Goal: Information Seeking & Learning: Find specific fact

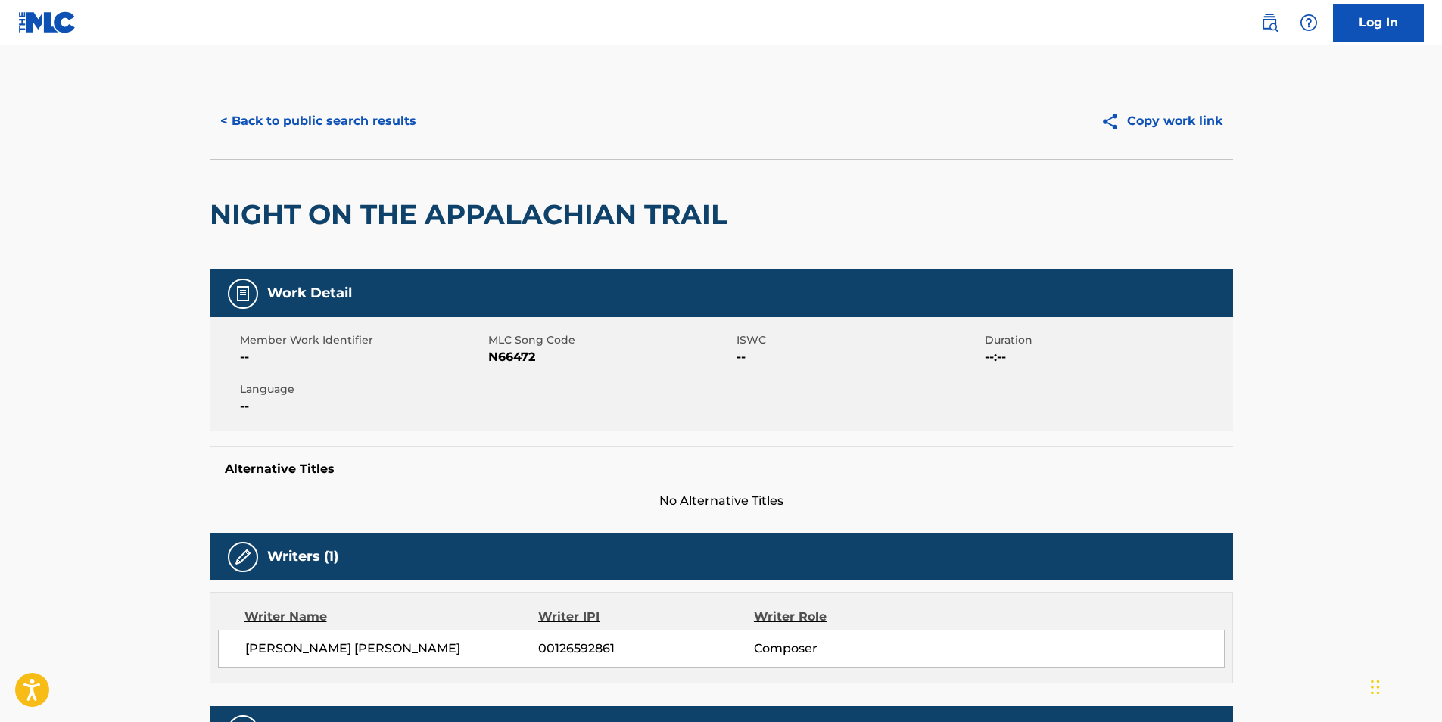
click at [215, 125] on button "< Back to public search results" at bounding box center [318, 121] width 217 height 38
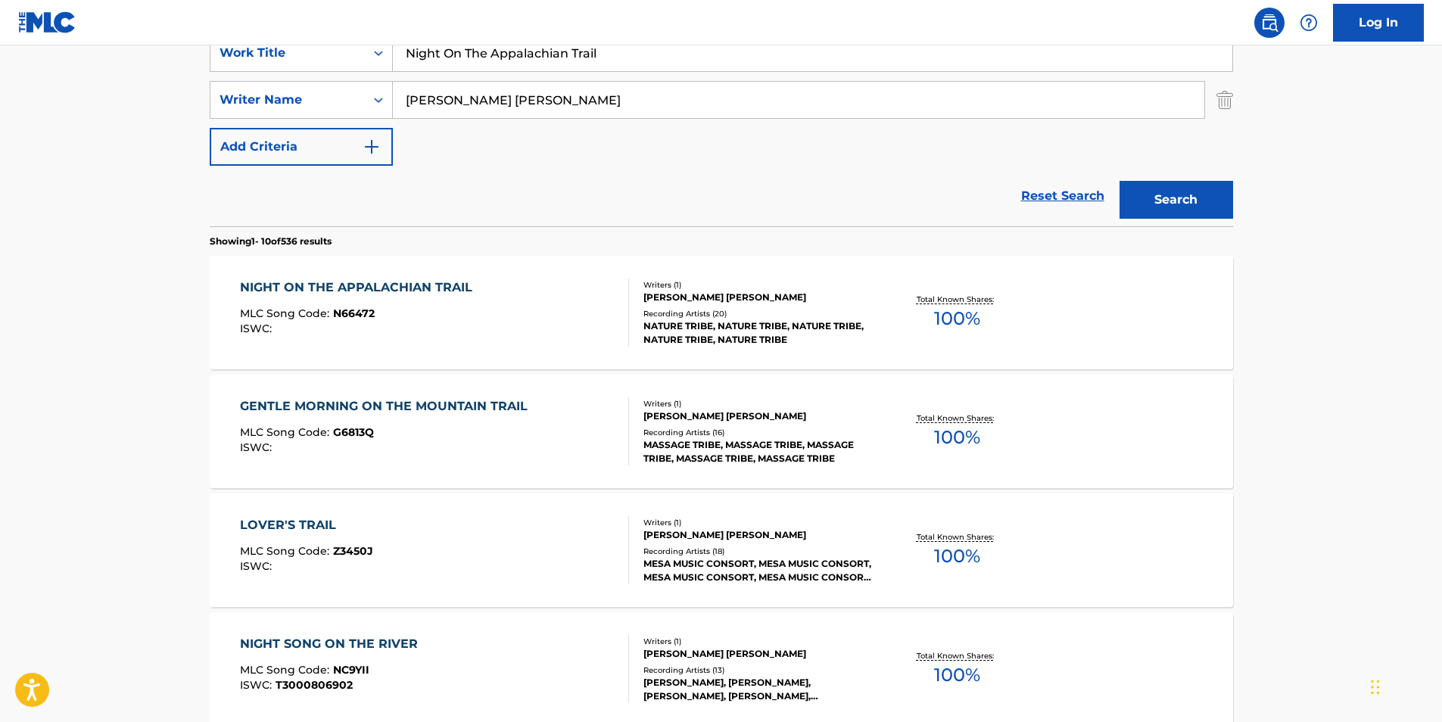
scroll to position [76, 0]
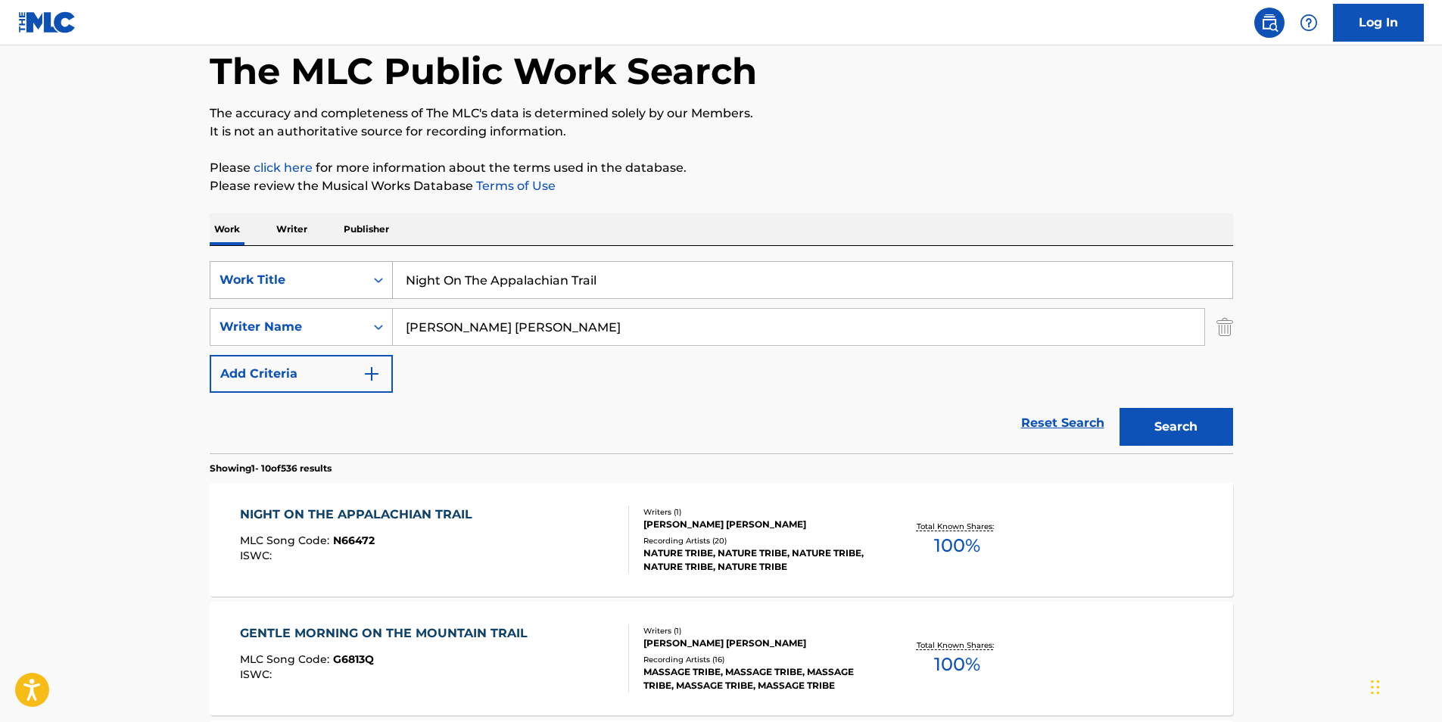
drag, startPoint x: 656, startPoint y: 283, endPoint x: 231, endPoint y: 282, distance: 424.7
click at [231, 282] on div "SearchWithCriteria4ff2b3ec-da9d-4dcf-b500-0cbb6863b071 Work Title Night On The …" at bounding box center [722, 280] width 1024 height 38
paste input "WE ARE (FEAT. [PERSON_NAME])"
type input "WE ARE (FEAT. [PERSON_NAME])"
click at [751, 218] on div "Work Writer Publisher" at bounding box center [722, 230] width 1024 height 32
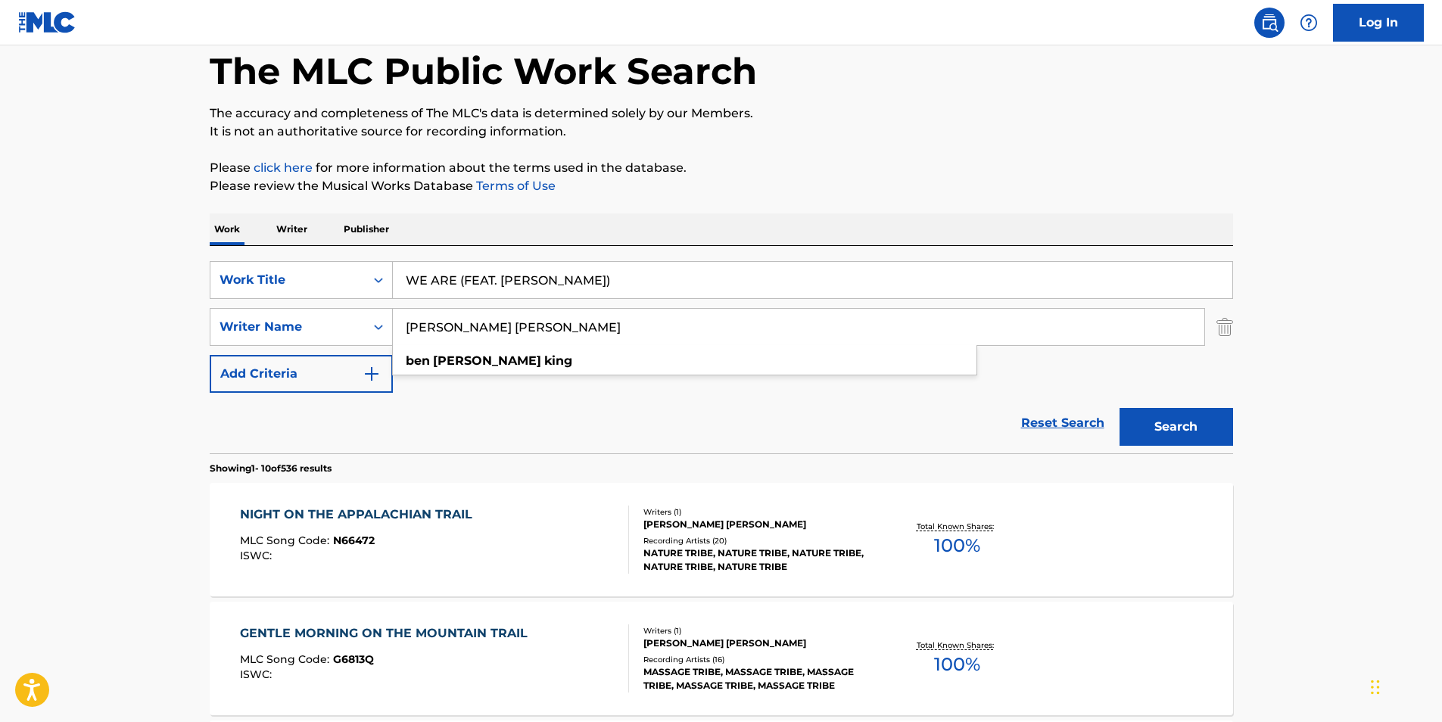
drag, startPoint x: 645, startPoint y: 329, endPoint x: 323, endPoint y: 351, distance: 322.5
click at [323, 351] on div "SearchWithCriteria4ff2b3ec-da9d-4dcf-b500-0cbb6863b071 Work Title WE ARE (FEAT.…" at bounding box center [722, 327] width 1024 height 132
paste input "[PERSON_NAME] [PERSON_NAME]"
type input "[PERSON_NAME] [PERSON_NAME]"
drag, startPoint x: 730, startPoint y: 277, endPoint x: 300, endPoint y: 297, distance: 430.5
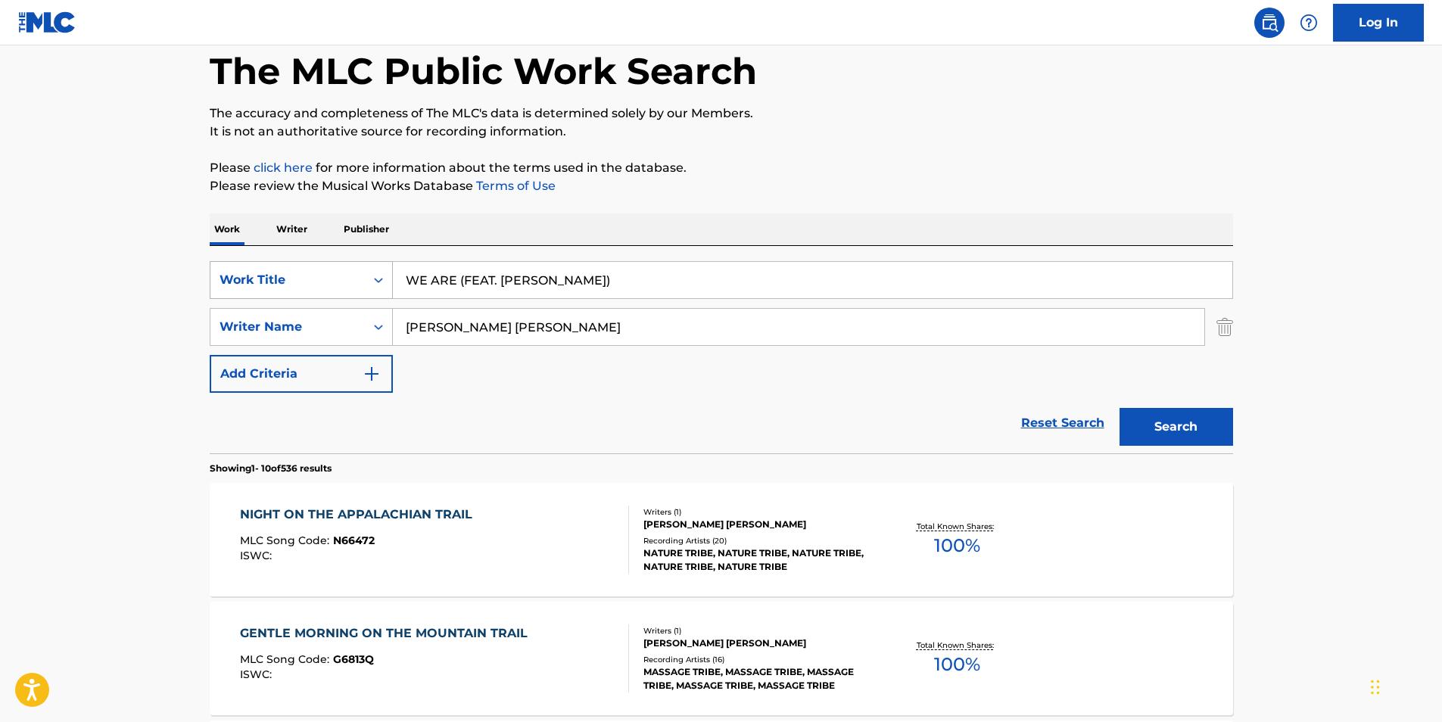
click at [300, 297] on div "SearchWithCriteria4ff2b3ec-da9d-4dcf-b500-0cbb6863b071 Work Title WE ARE (FEAT.…" at bounding box center [722, 280] width 1024 height 38
click at [1171, 413] on button "Search" at bounding box center [1177, 427] width 114 height 38
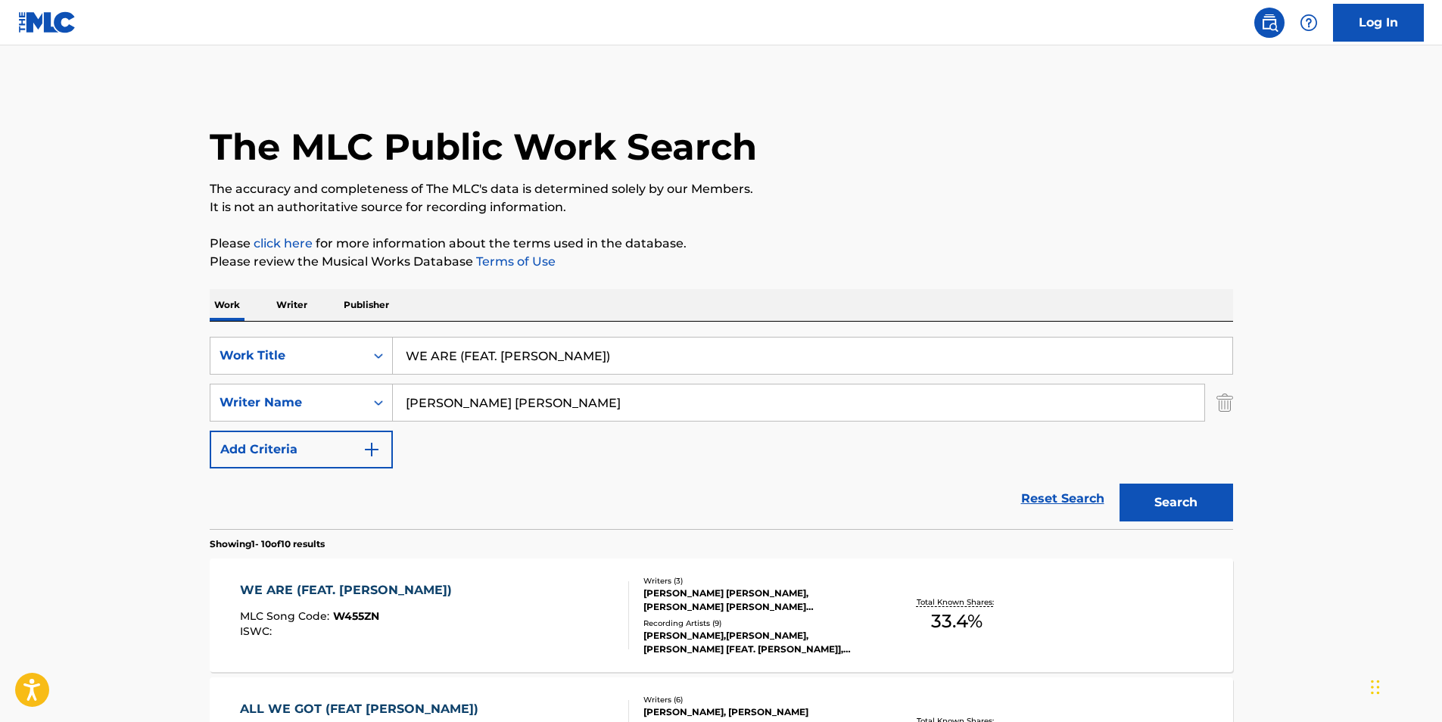
scroll to position [227, 0]
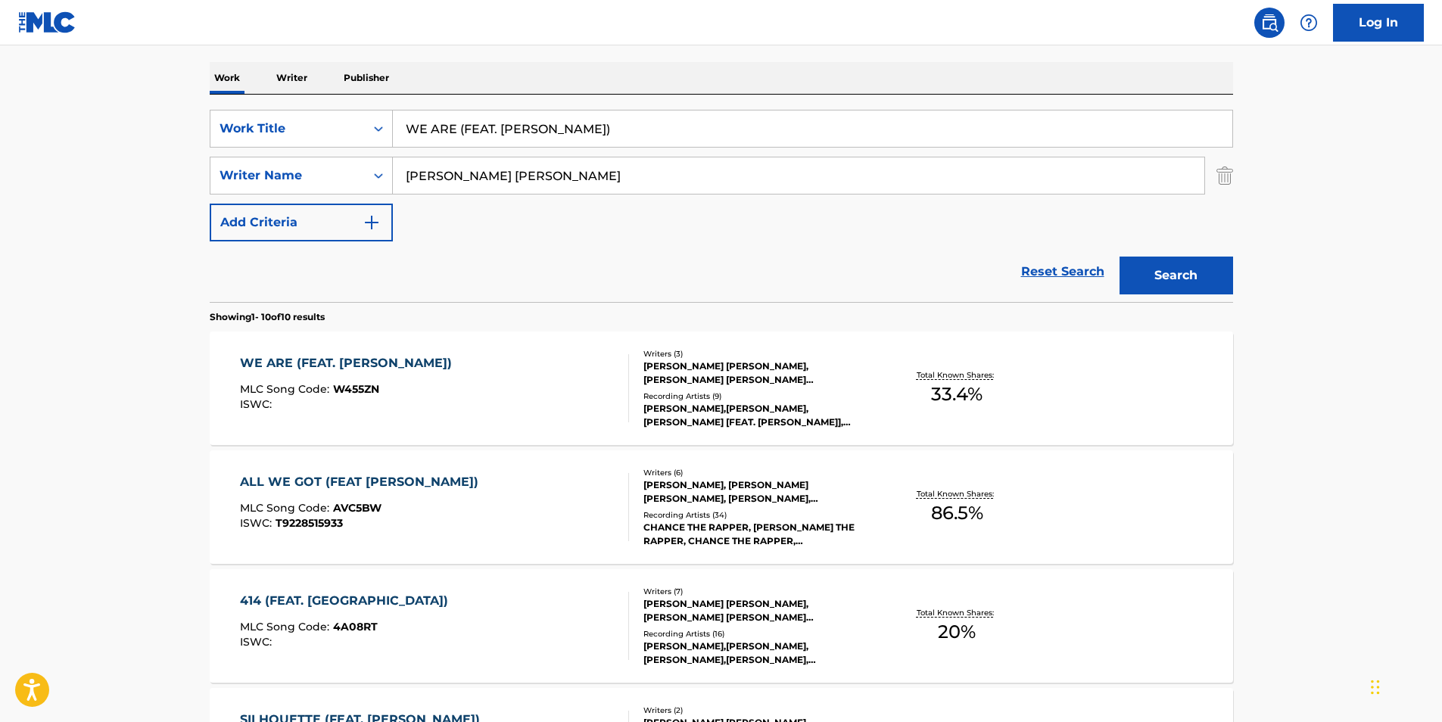
click at [461, 137] on input "WE ARE (FEAT. [PERSON_NAME])" at bounding box center [813, 129] width 840 height 36
drag, startPoint x: 458, startPoint y: 130, endPoint x: 820, endPoint y: 130, distance: 361.9
click at [820, 130] on input "WE ARE (FEAT. [PERSON_NAME])" at bounding box center [813, 129] width 840 height 36
type input "WE ARE"
click at [1145, 273] on button "Search" at bounding box center [1177, 276] width 114 height 38
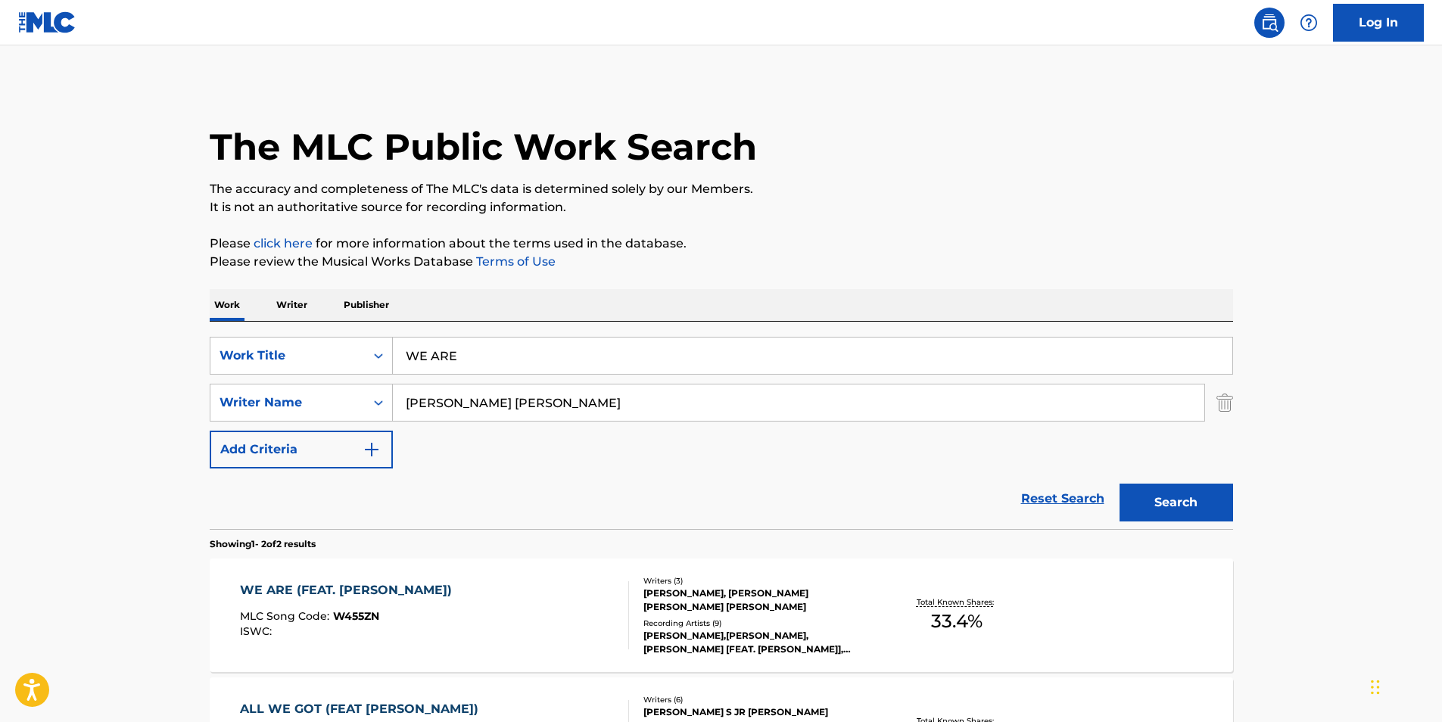
scroll to position [151, 0]
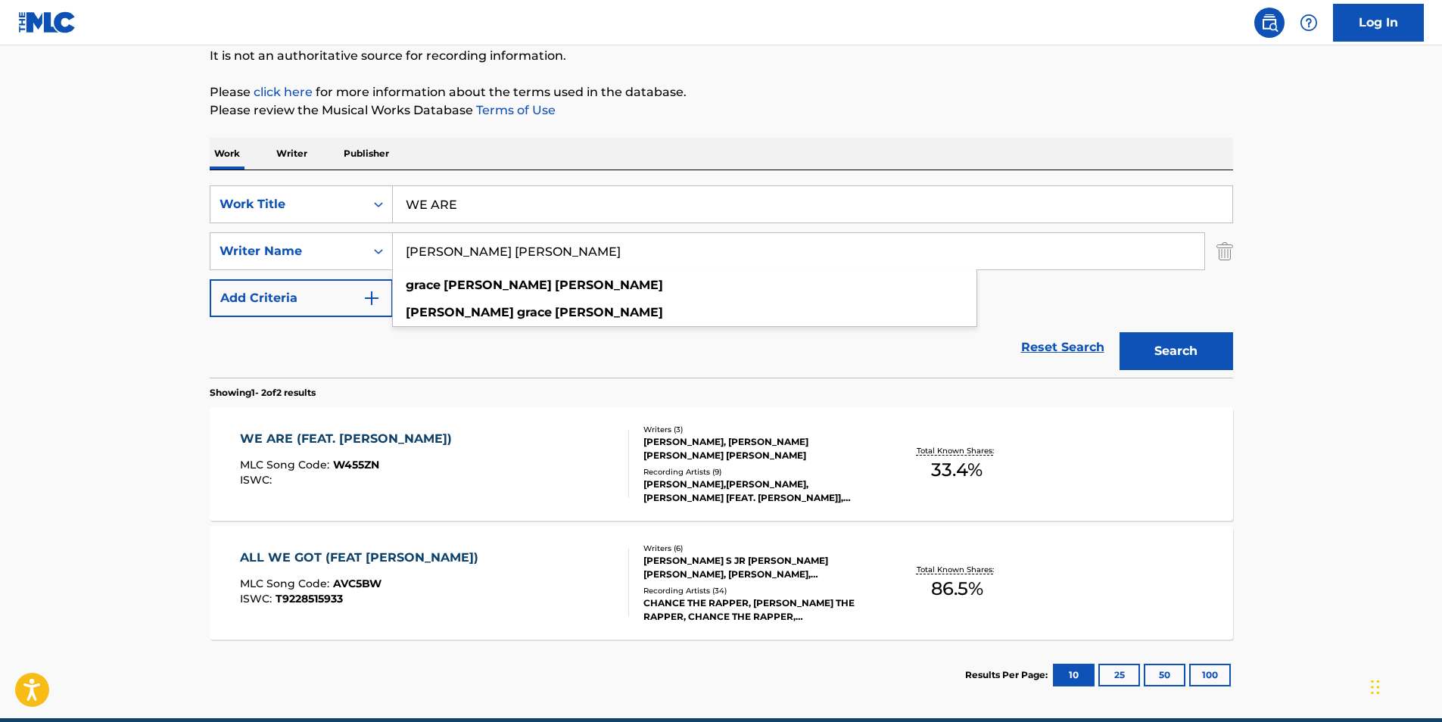
drag, startPoint x: 591, startPoint y: 251, endPoint x: 768, endPoint y: 157, distance: 200.5
click at [275, 276] on div "SearchWithCriteria4ff2b3ec-da9d-4dcf-b500-0cbb6863b071 Work Title WE ARE Search…" at bounding box center [722, 251] width 1024 height 132
paste input "[PERSON_NAME]"
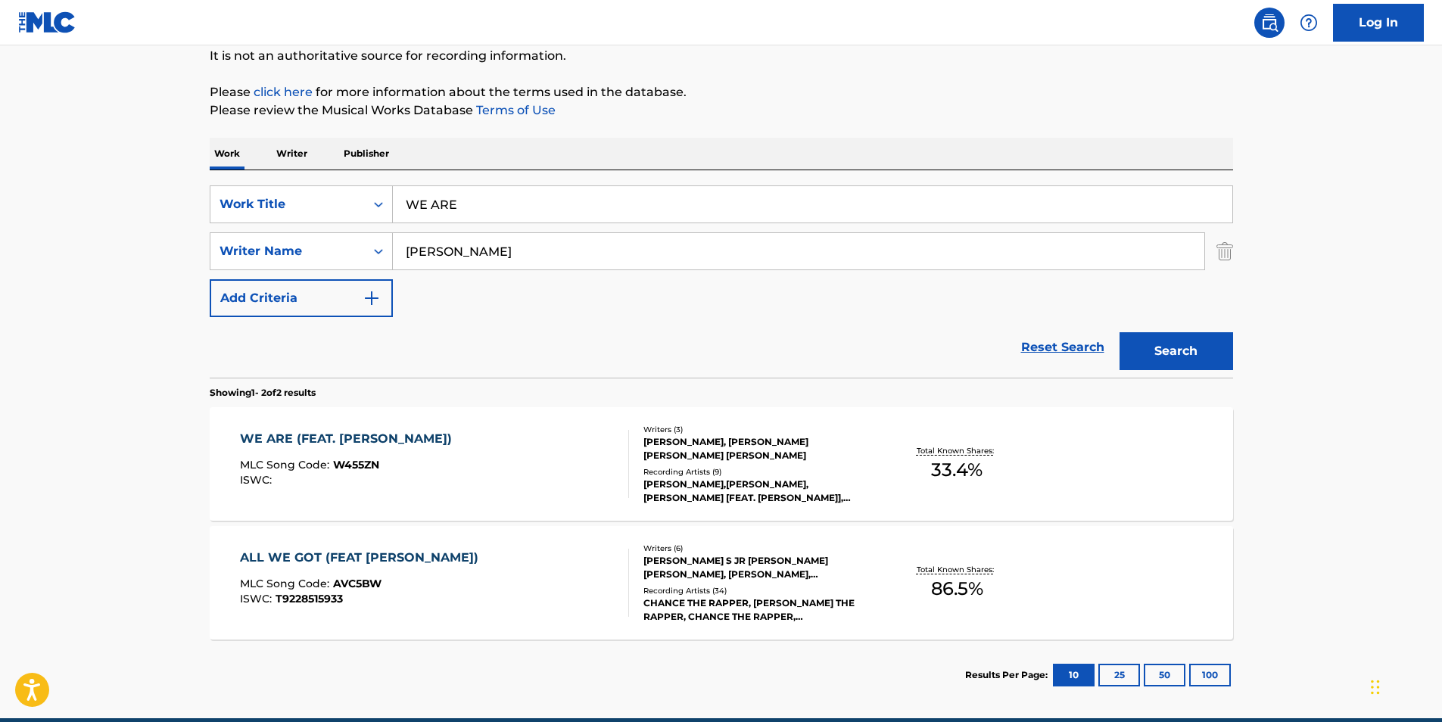
click at [803, 144] on div "Work Writer Publisher" at bounding box center [722, 154] width 1024 height 32
click at [1192, 360] on button "Search" at bounding box center [1177, 351] width 114 height 38
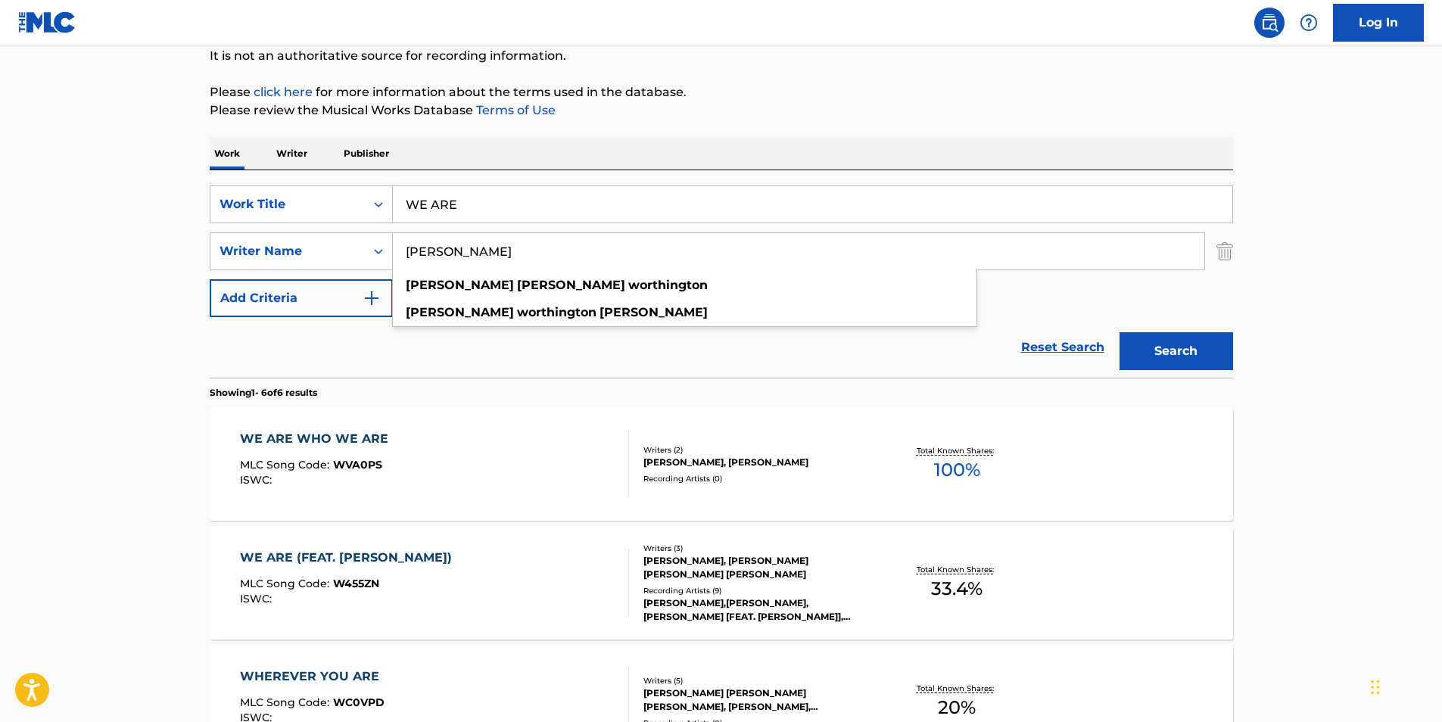
drag, startPoint x: 620, startPoint y: 252, endPoint x: 734, endPoint y: 146, distance: 155.9
click at [236, 286] on div "SearchWithCriteria4ff2b3ec-da9d-4dcf-b500-0cbb6863b071 Work Title WE ARE Search…" at bounding box center [722, 251] width 1024 height 132
paste input "[PERSON_NAME]"
type input "[PERSON_NAME]"
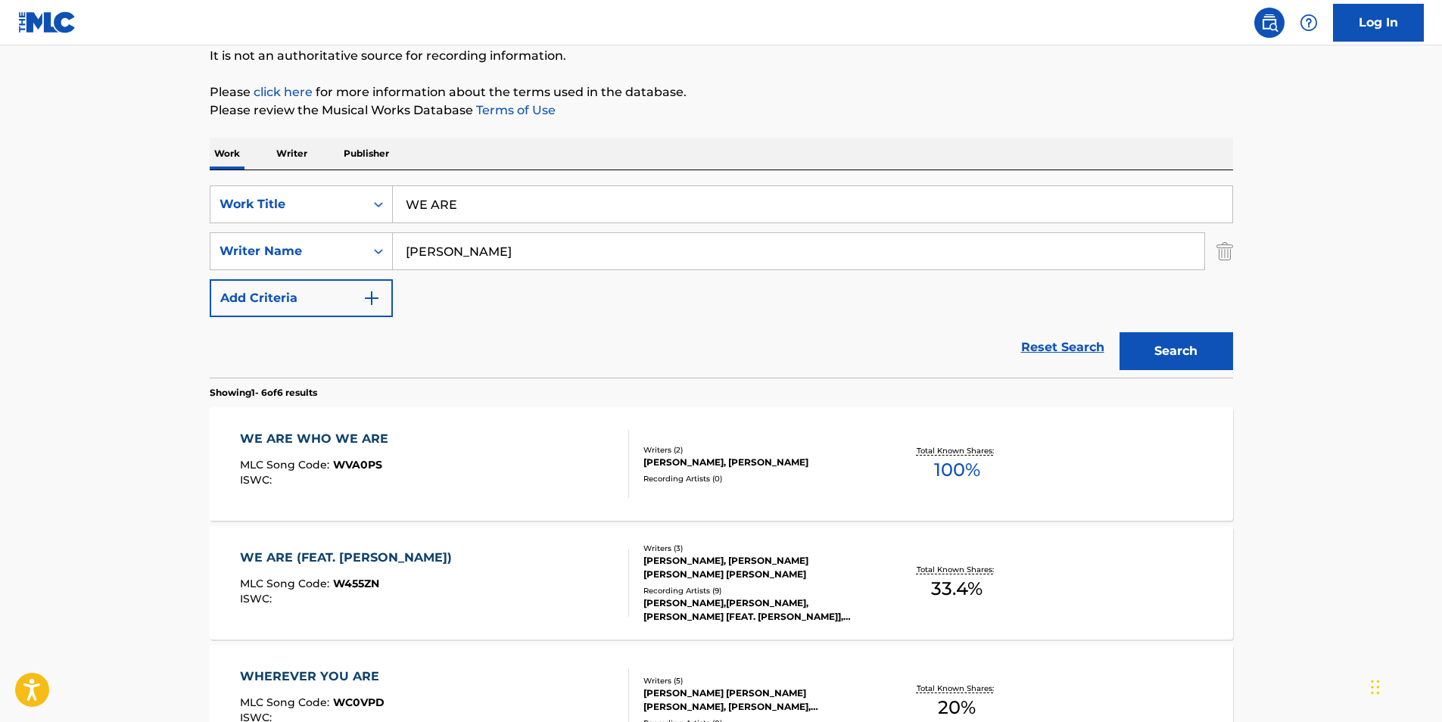
click at [821, 106] on p "Please review the Musical Works Database Terms of Use" at bounding box center [722, 110] width 1024 height 18
click at [1179, 372] on div "Search" at bounding box center [1172, 347] width 121 height 61
click at [1161, 360] on button "Search" at bounding box center [1177, 351] width 114 height 38
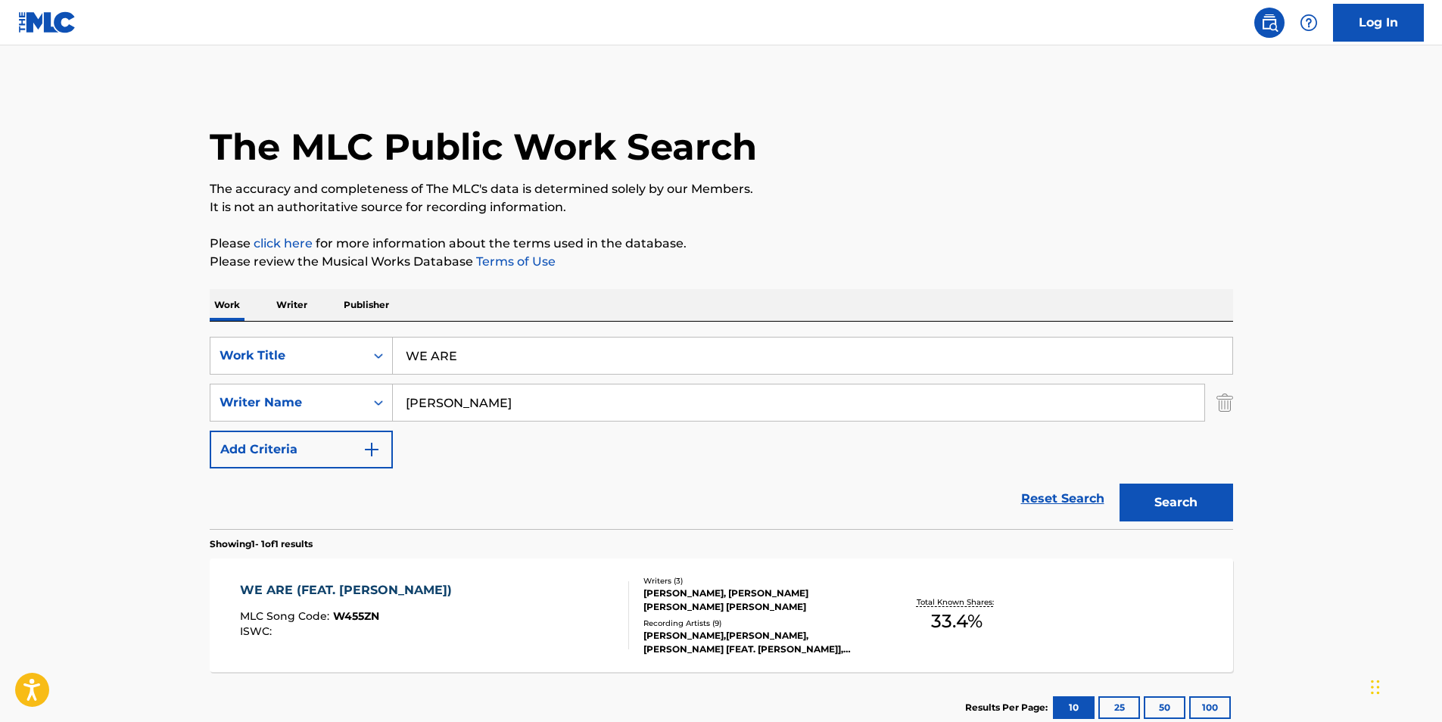
scroll to position [76, 0]
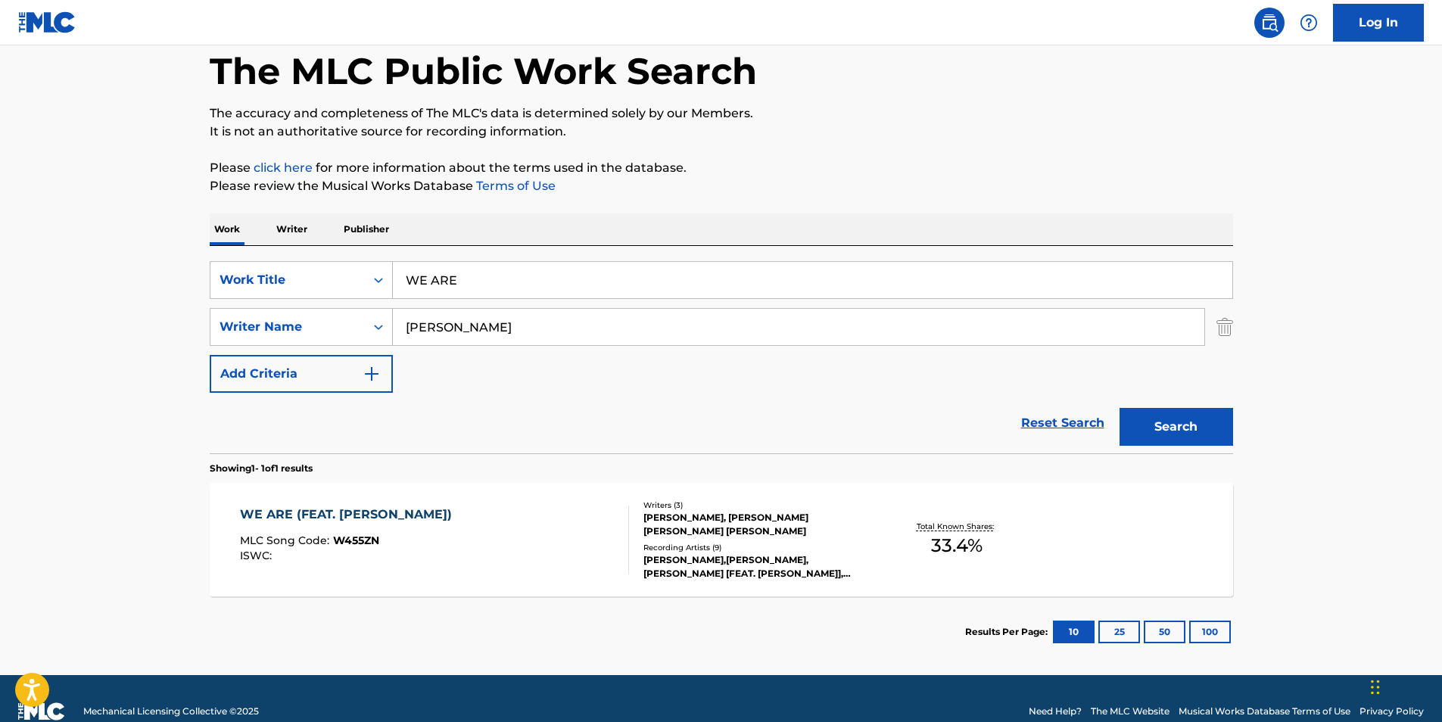
click at [424, 572] on div "WE ARE (FEAT. [PERSON_NAME]) MLC Song Code : W455ZN ISWC :" at bounding box center [350, 540] width 220 height 68
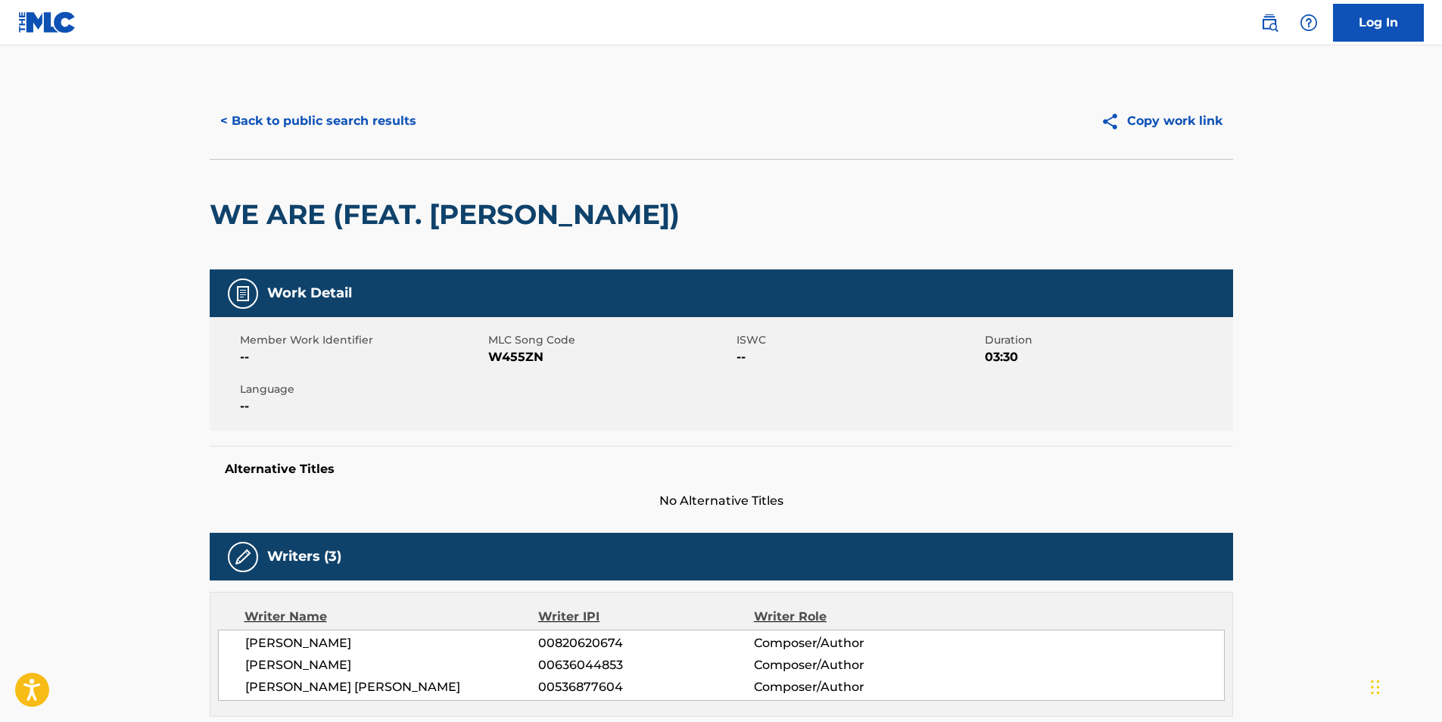
click at [316, 132] on button "< Back to public search results" at bounding box center [318, 121] width 217 height 38
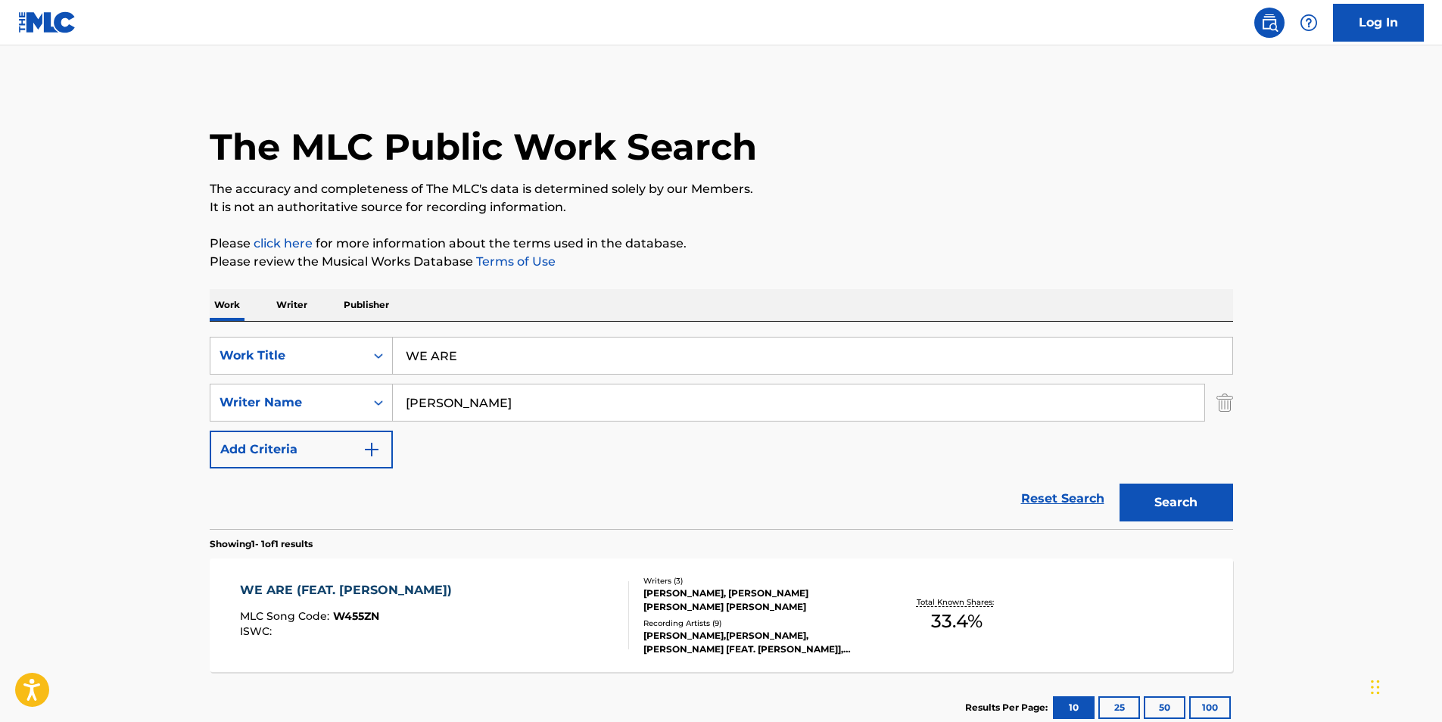
scroll to position [15, 0]
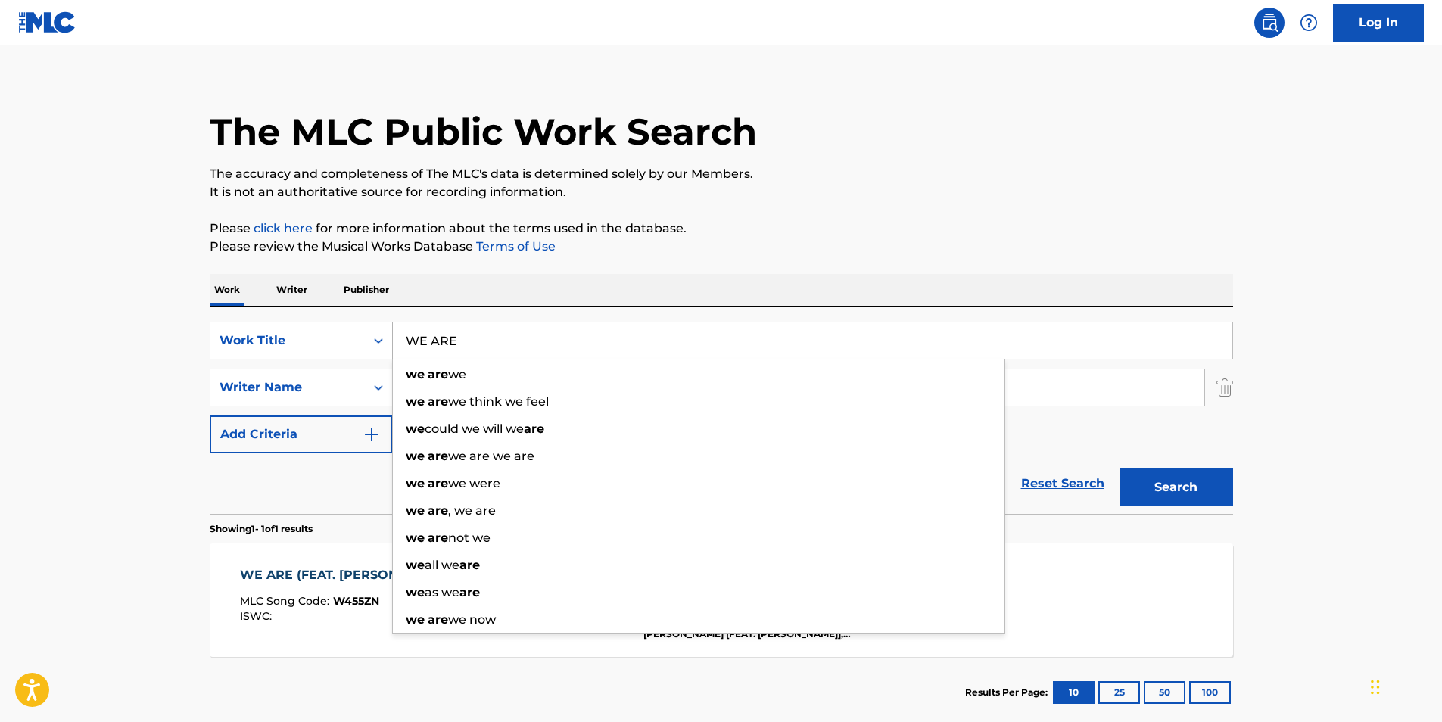
drag, startPoint x: 514, startPoint y: 335, endPoint x: 258, endPoint y: 335, distance: 255.9
click at [258, 335] on div "SearchWithCriteria4ff2b3ec-da9d-4dcf-b500-0cbb6863b071 Work Title WE ARE we are…" at bounding box center [722, 341] width 1024 height 38
paste input "97 Hov, Pt. 1 - Instrumental"
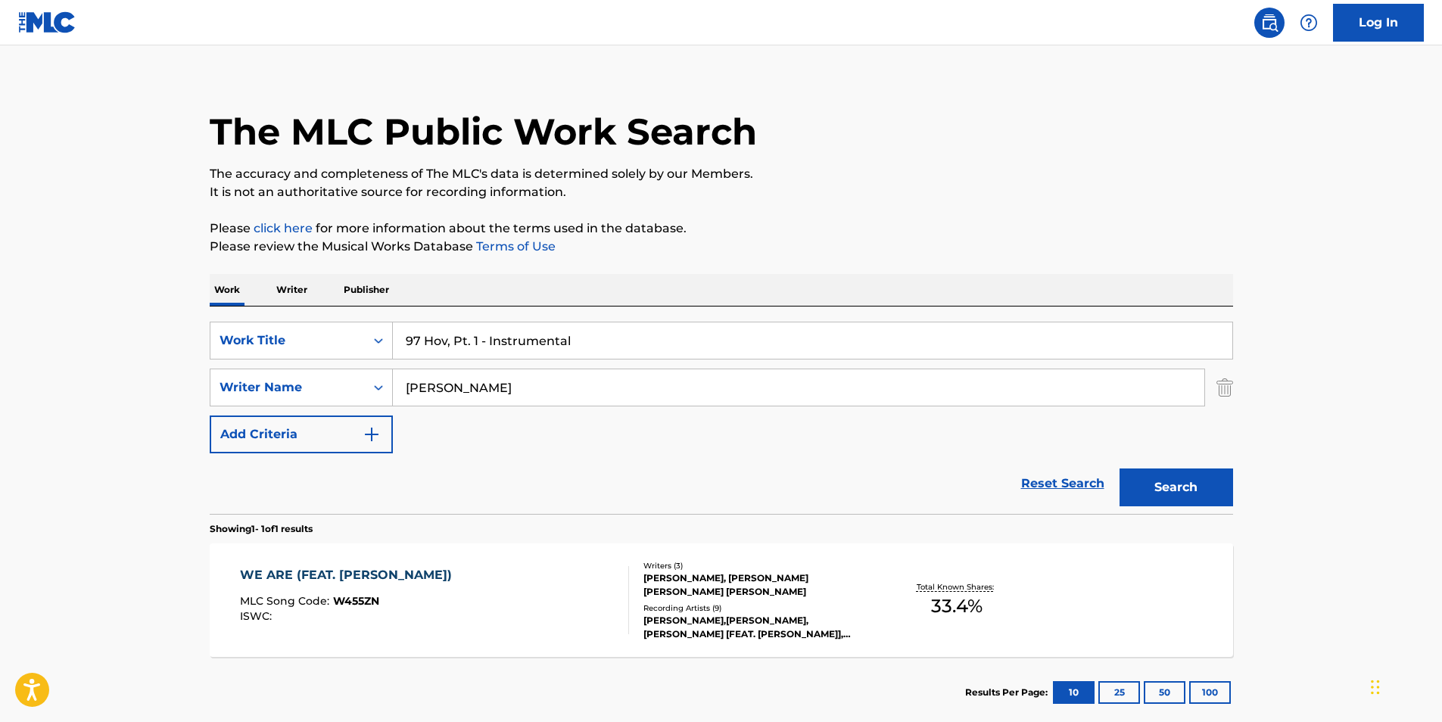
type input "97 Hov, Pt. 1 - Instrumental"
click at [1018, 167] on p "The accuracy and completeness of The MLC's data is determined solely by our Mem…" at bounding box center [722, 174] width 1024 height 18
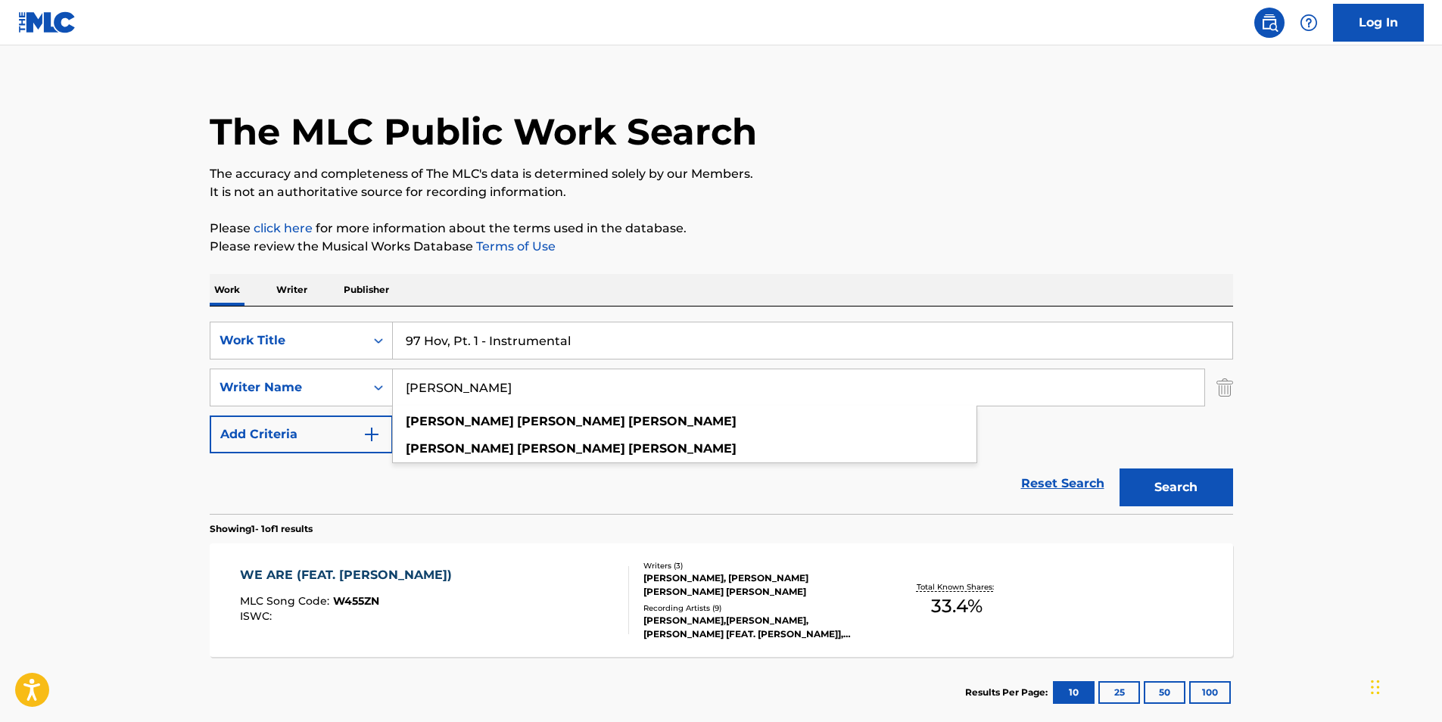
drag, startPoint x: 608, startPoint y: 379, endPoint x: 429, endPoint y: 344, distance: 182.6
click at [250, 423] on div "SearchWithCriteria4ff2b3ec-da9d-4dcf-b500-0cbb6863b071 Work Title 97 Hov, Pt. 1…" at bounding box center [722, 388] width 1024 height 132
paste input "[PERSON_NAME]"
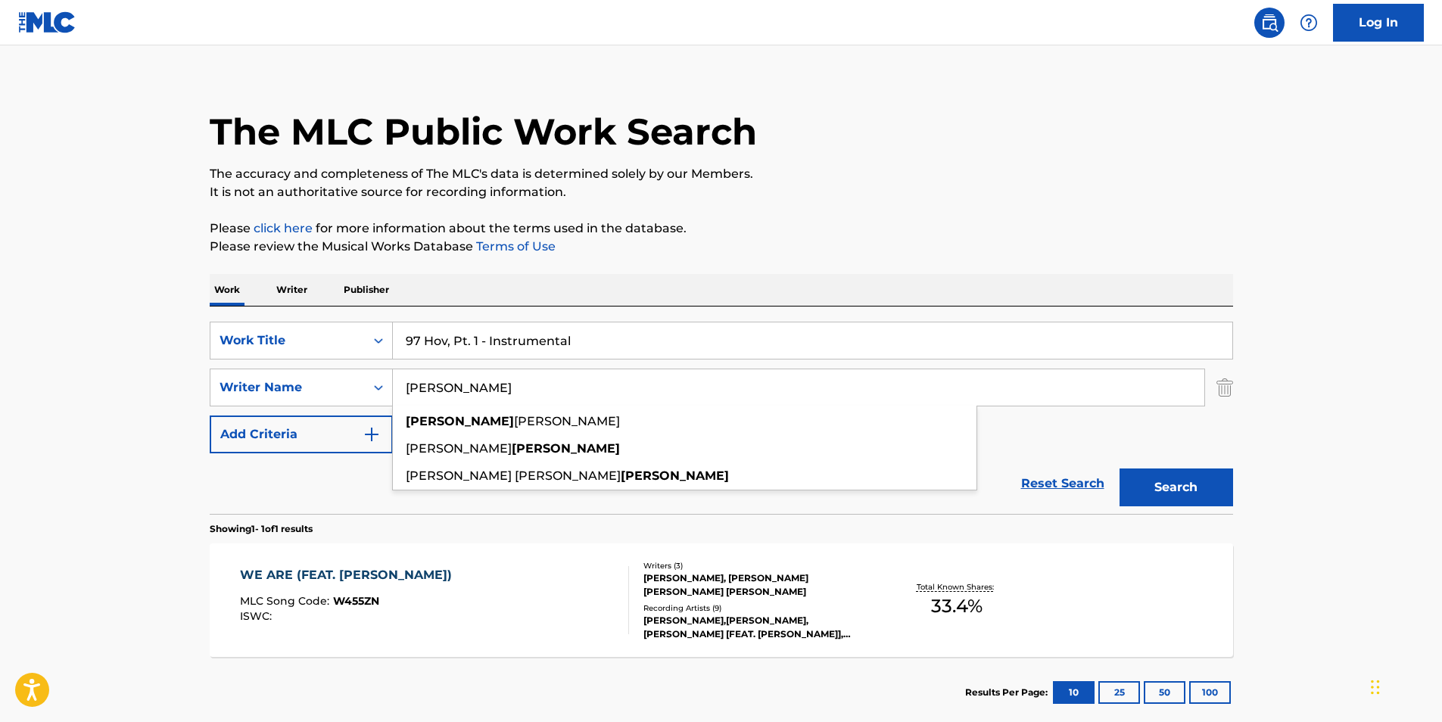
click at [856, 224] on p "Please click here for more information about the terms used in the database." at bounding box center [722, 229] width 1024 height 18
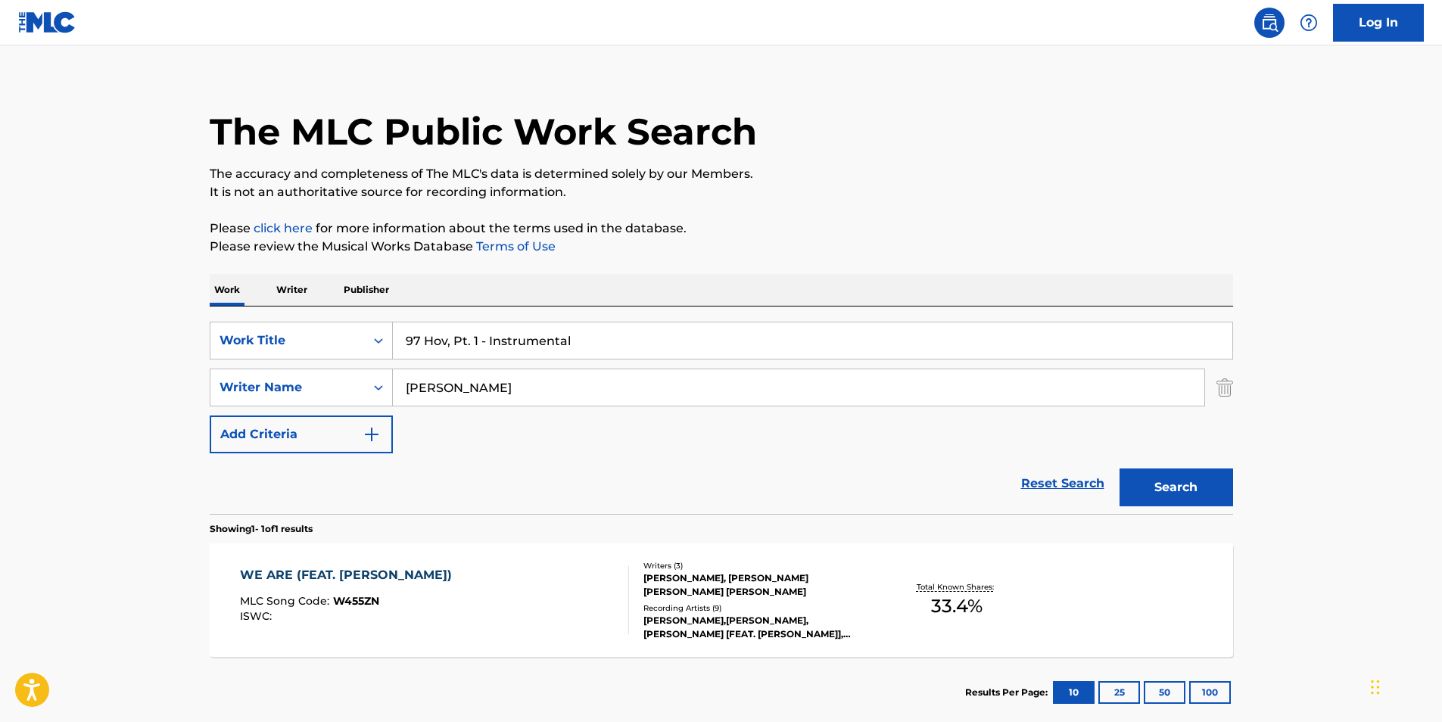
click at [1166, 480] on button "Search" at bounding box center [1177, 488] width 114 height 38
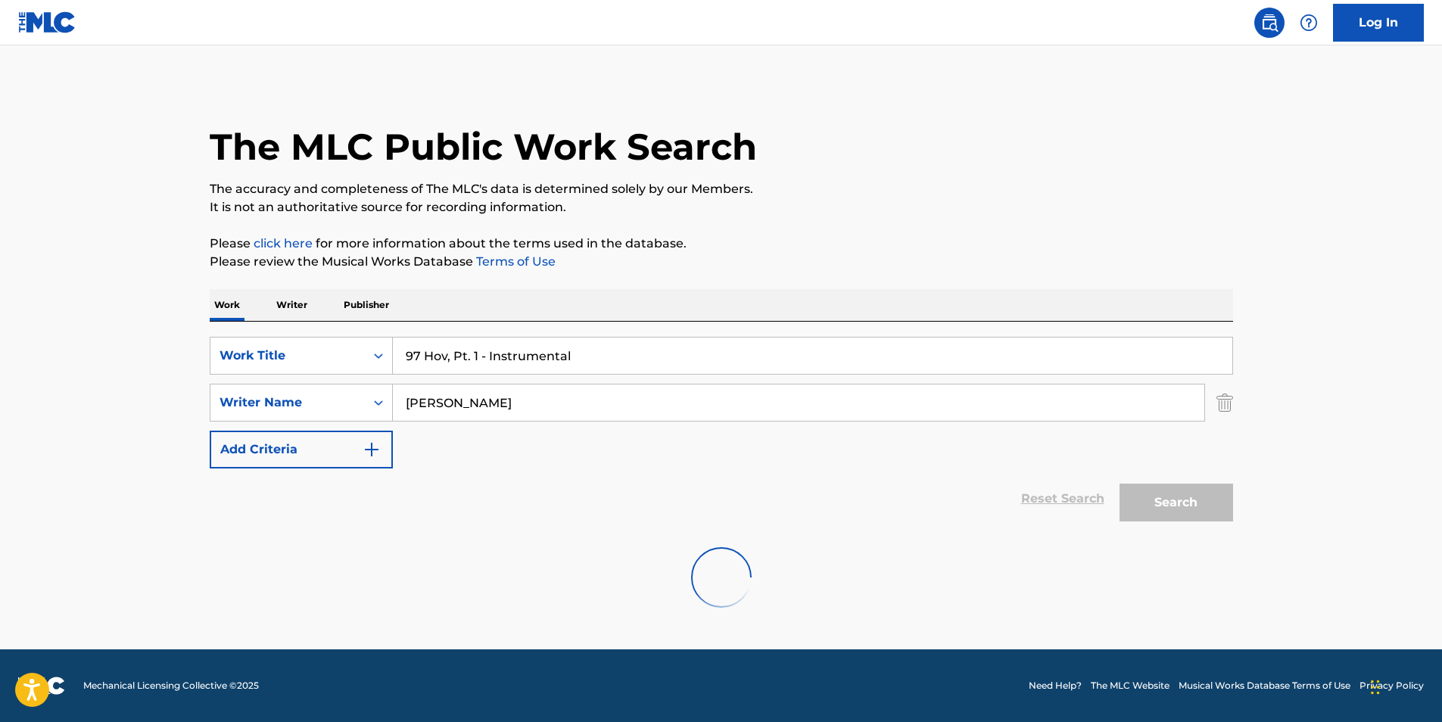
scroll to position [0, 0]
drag, startPoint x: 404, startPoint y: 413, endPoint x: 391, endPoint y: 413, distance: 13.6
click at [393, 413] on input "[PERSON_NAME]" at bounding box center [799, 403] width 812 height 36
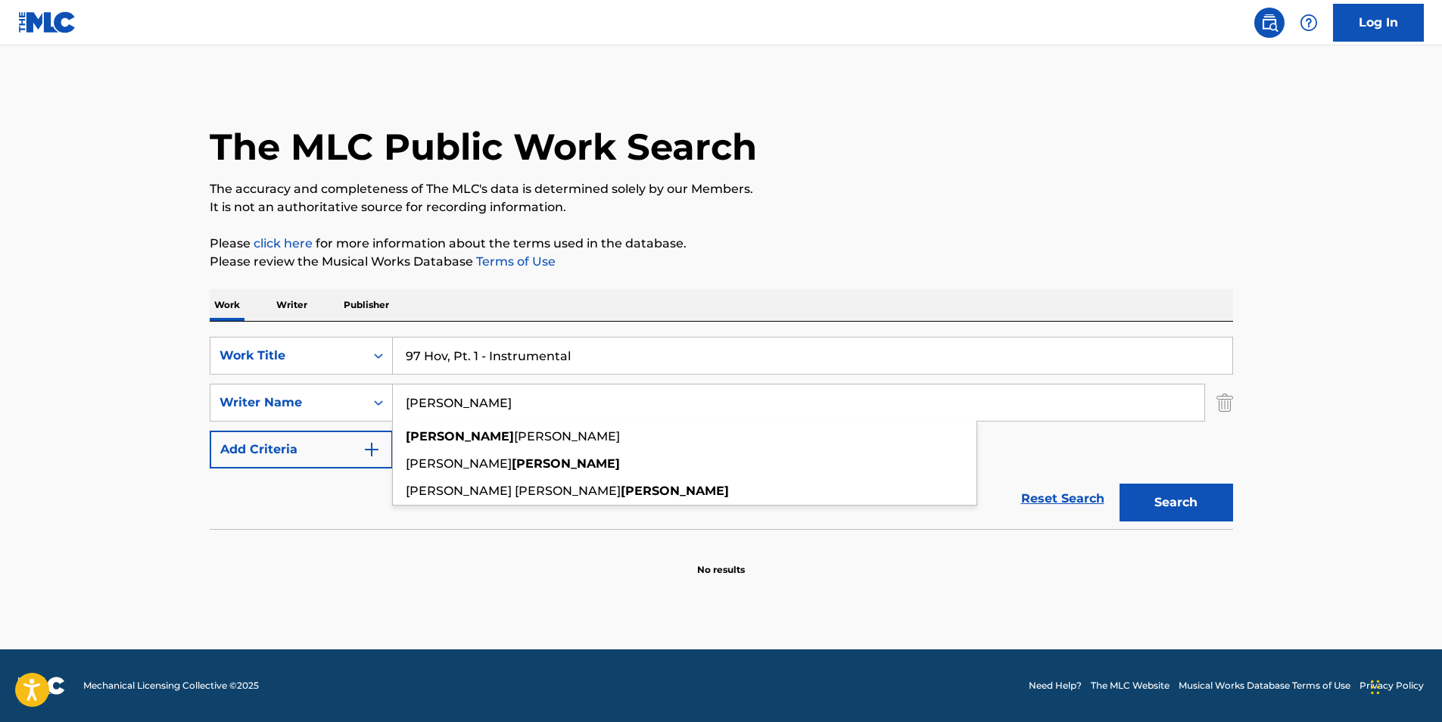
paste input "[PERSON_NAME]"
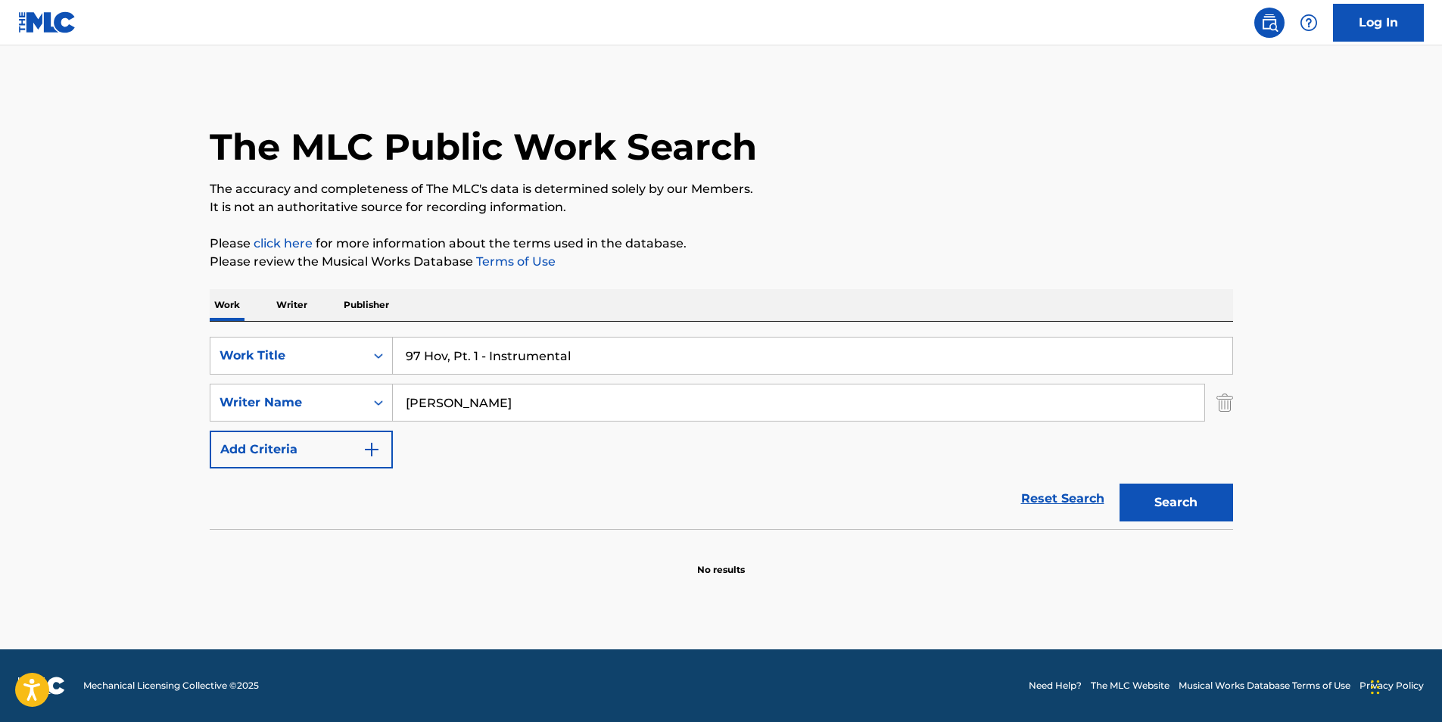
type input "[PERSON_NAME]"
click at [999, 140] on div "The MLC Public Work Search" at bounding box center [722, 138] width 1024 height 111
click at [1166, 499] on button "Search" at bounding box center [1177, 503] width 114 height 38
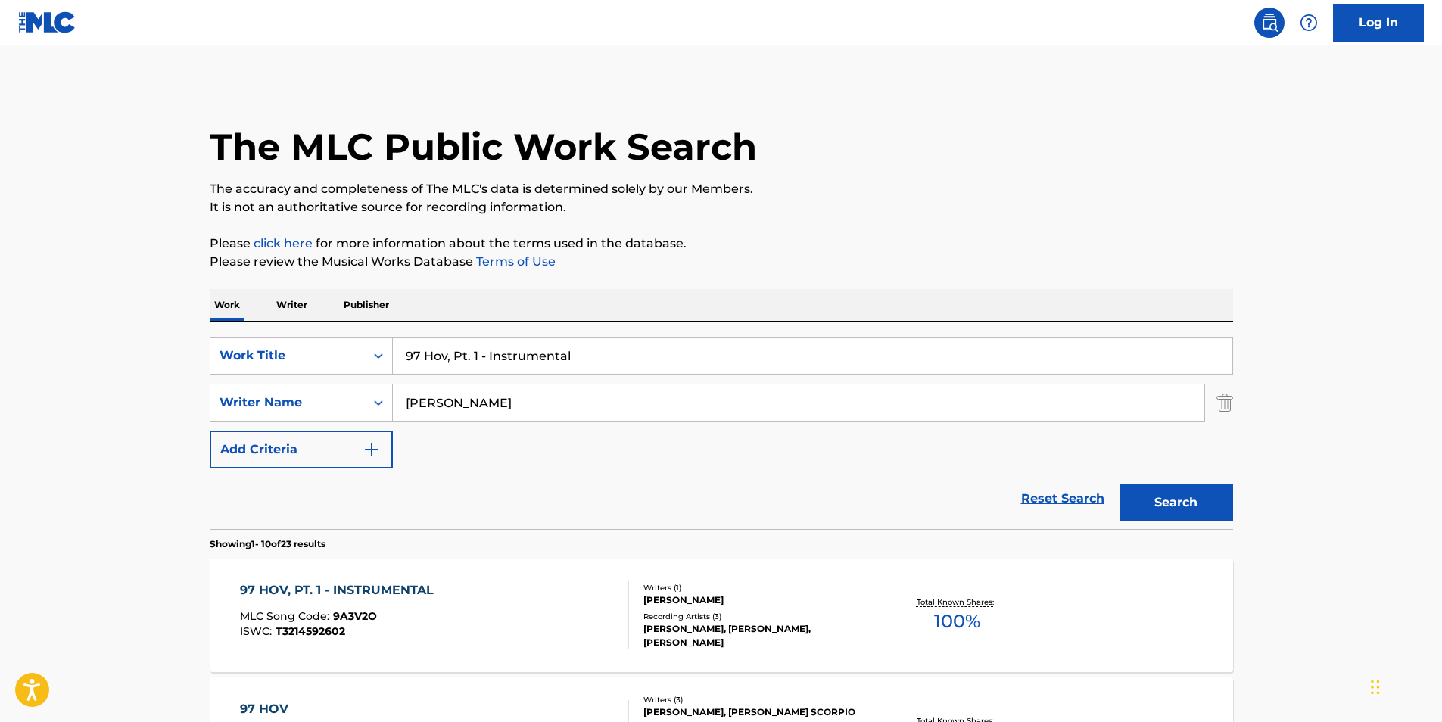
scroll to position [227, 0]
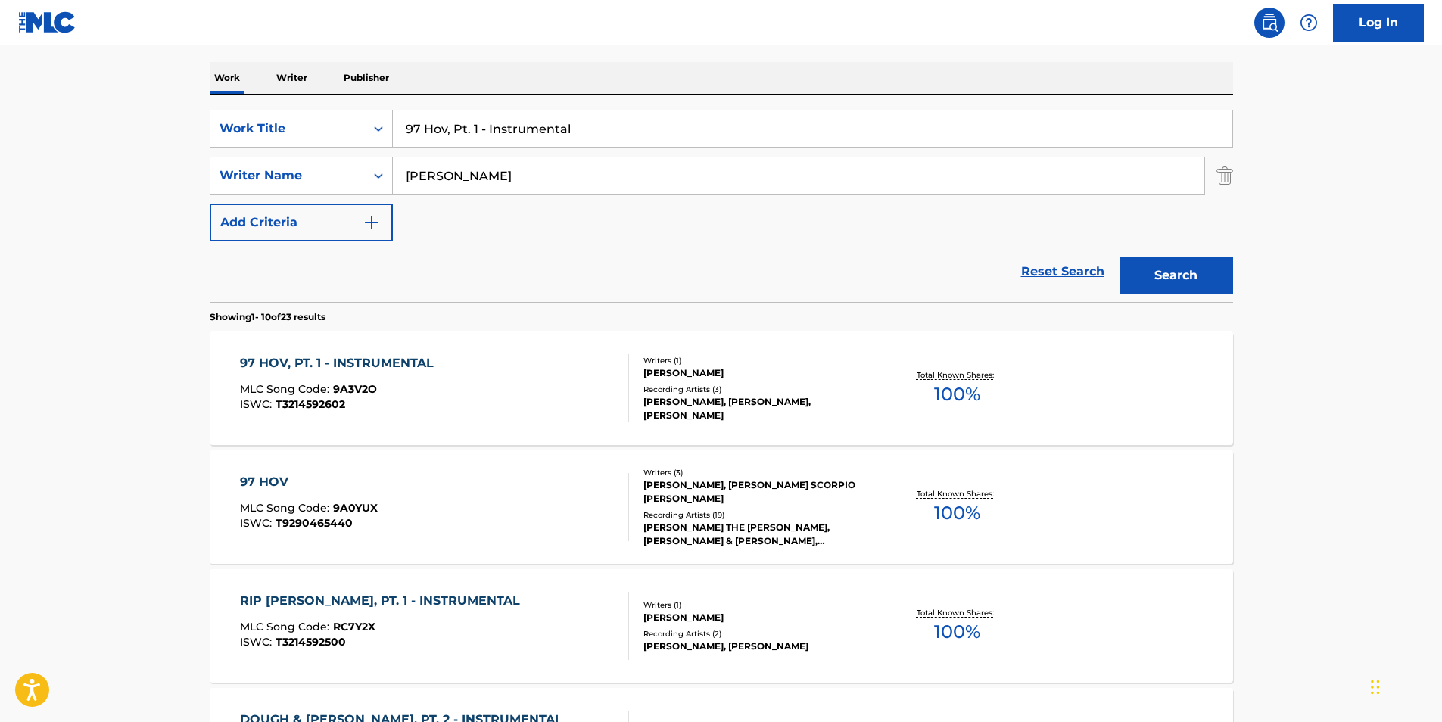
drag, startPoint x: 441, startPoint y: 136, endPoint x: 640, endPoint y: 136, distance: 198.4
click at [640, 136] on input "97 Hov, Pt. 1 - Instrumental" at bounding box center [813, 129] width 840 height 36
type input "97 Hov"
click at [1204, 186] on input "[PERSON_NAME]" at bounding box center [799, 175] width 812 height 36
click at [1152, 285] on button "Search" at bounding box center [1177, 276] width 114 height 38
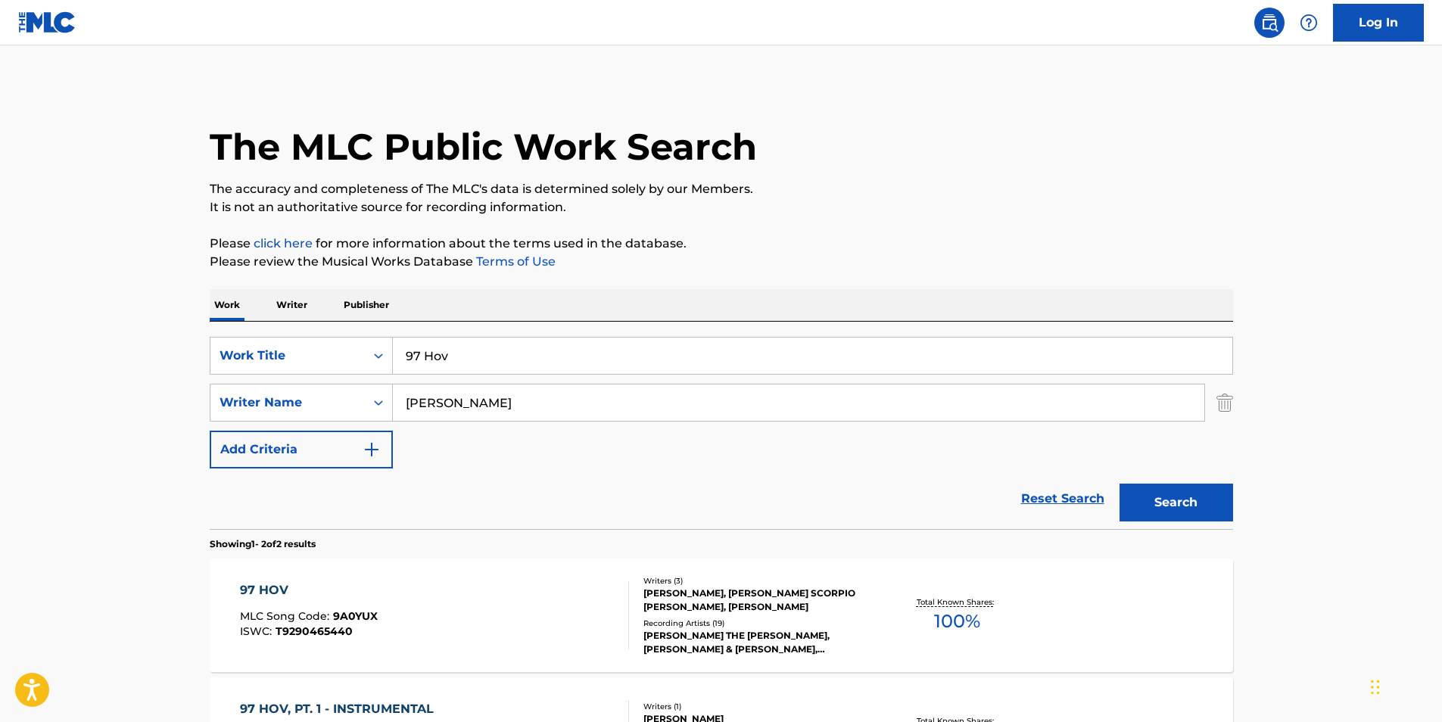
scroll to position [151, 0]
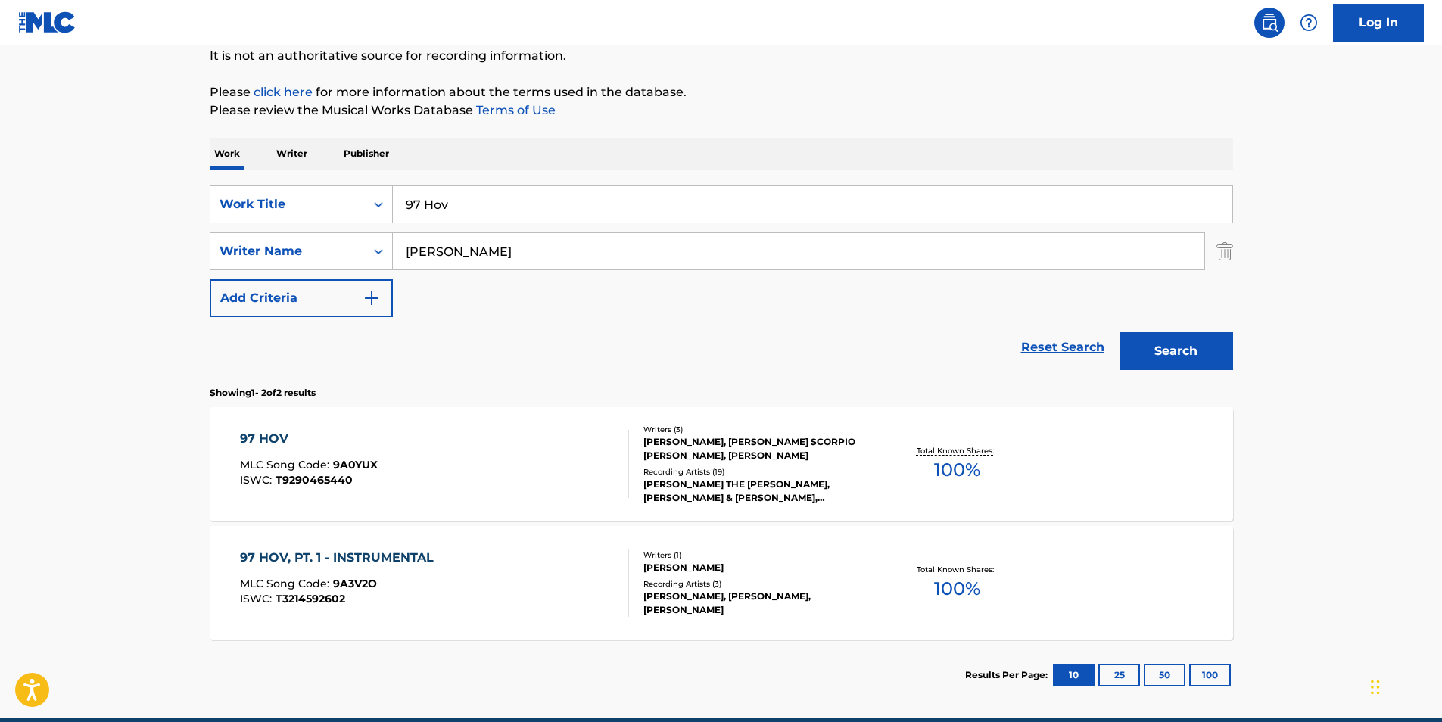
click at [534, 465] on div "97 HOV MLC Song Code : 9A0YUX ISWC : T9290465440" at bounding box center [434, 464] width 389 height 68
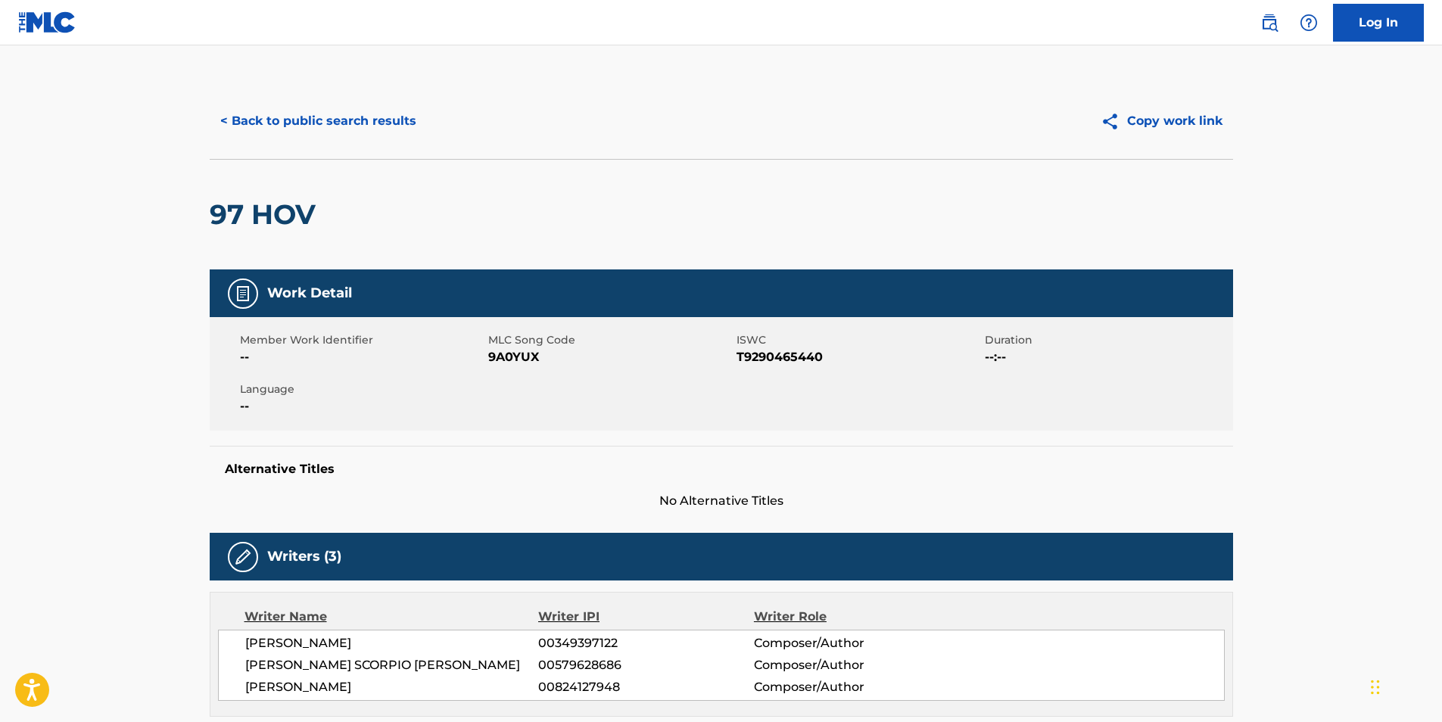
click at [513, 359] on span "9A0YUX" at bounding box center [610, 357] width 245 height 18
copy span "9A0YUX"
click at [244, 126] on button "< Back to public search results" at bounding box center [318, 121] width 217 height 38
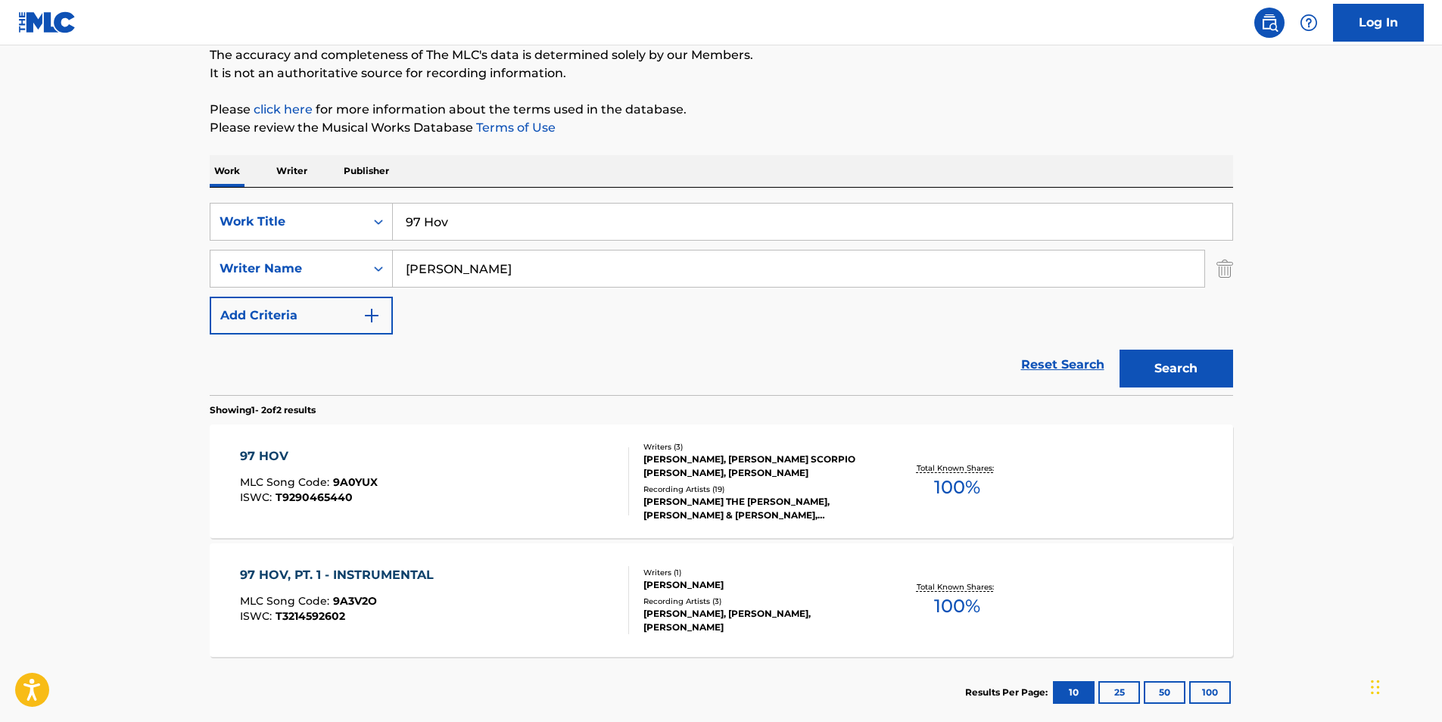
scroll to position [220, 0]
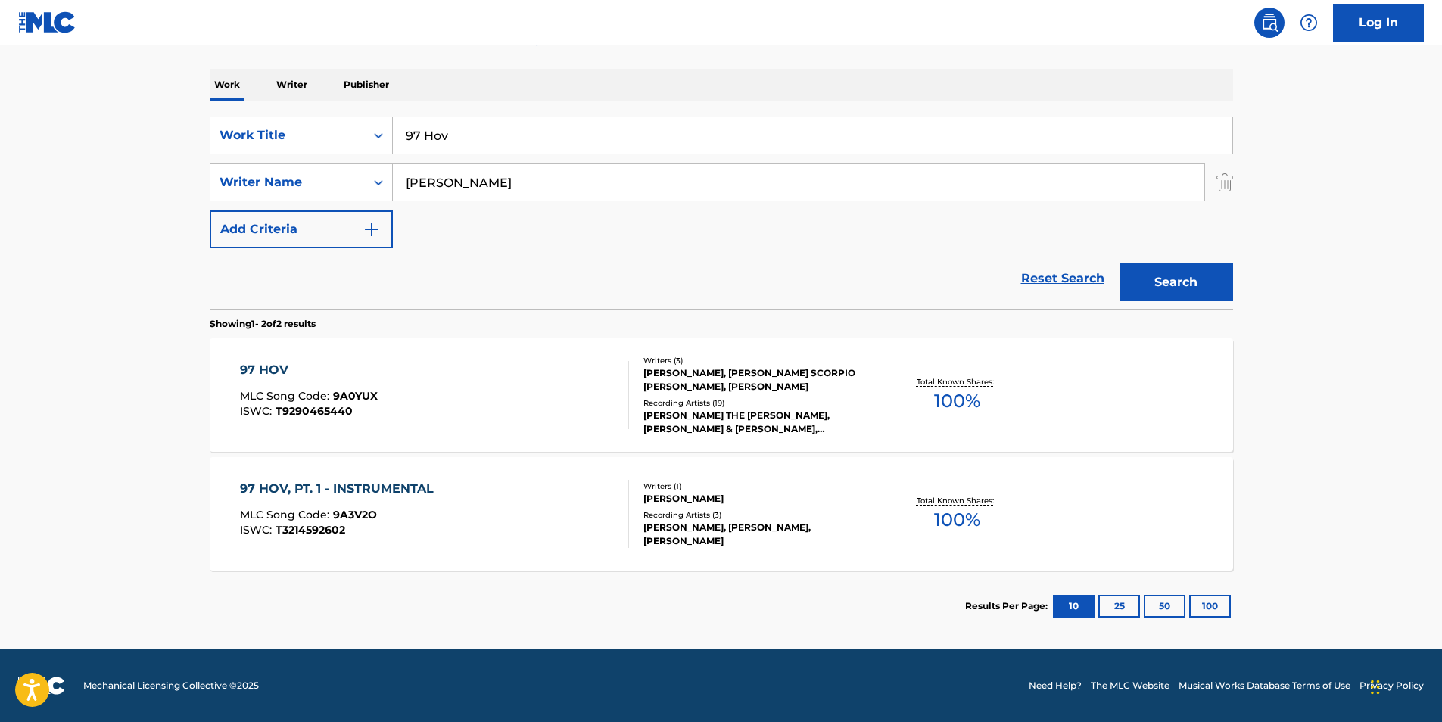
click at [329, 527] on span "T3214592602" at bounding box center [311, 530] width 70 height 14
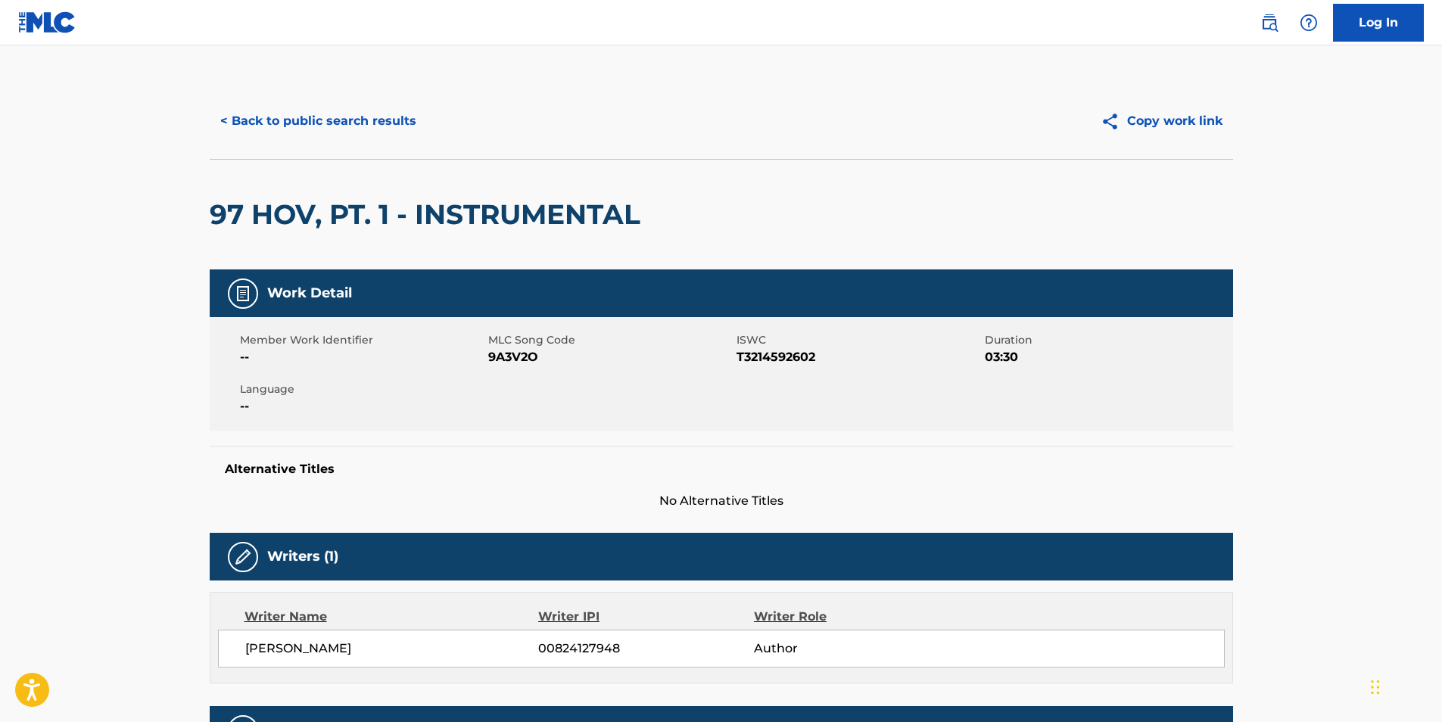
click at [519, 357] on span "9A3V2O" at bounding box center [610, 357] width 245 height 18
copy span "9A3V2O"
click at [392, 130] on button "< Back to public search results" at bounding box center [318, 121] width 217 height 38
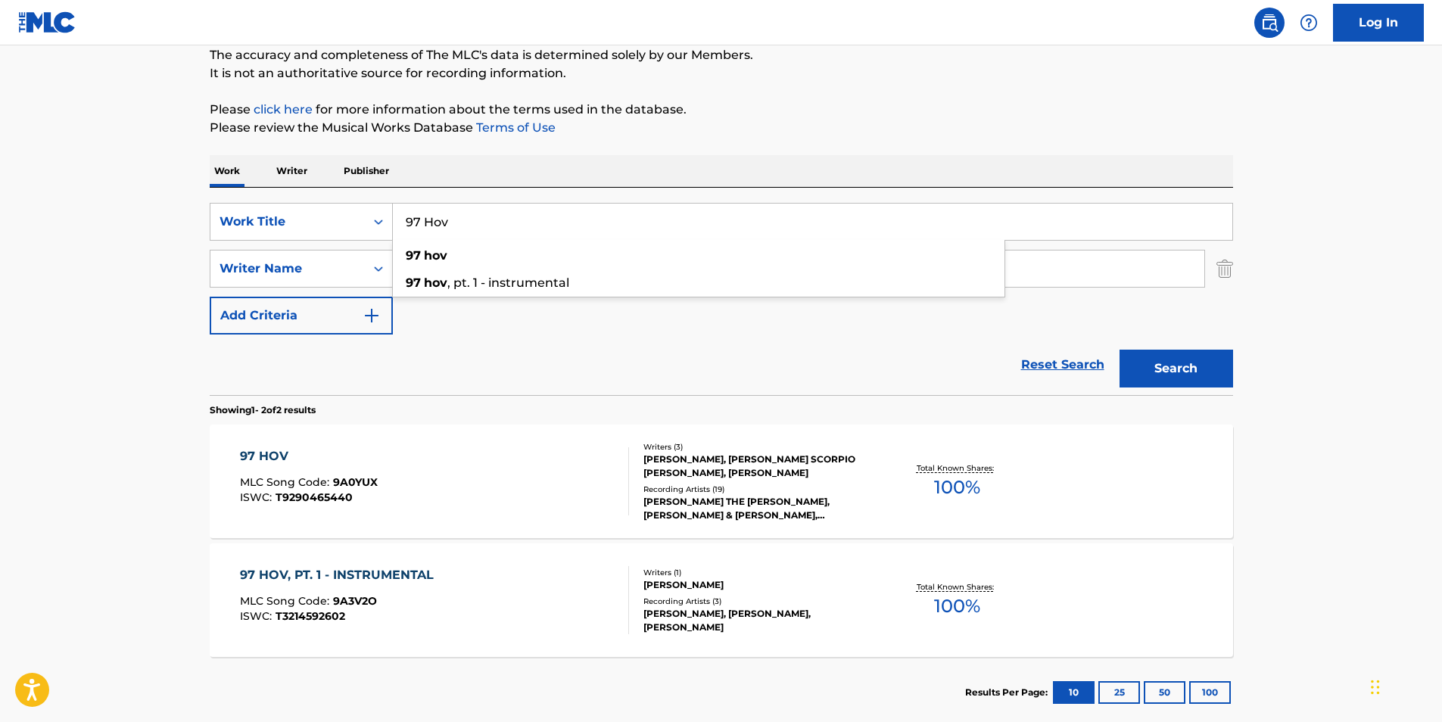
drag, startPoint x: 276, startPoint y: 225, endPoint x: 740, endPoint y: 164, distance: 468.1
click at [273, 225] on div "SearchWithCriteria4ff2b3ec-da9d-4dcf-b500-0cbb6863b071 Work Title 97 Hov 97 hov…" at bounding box center [722, 222] width 1024 height 38
paste input "Una Cancion No Bastara"
type input "Una Cancion No Bastara"
click at [740, 164] on div "Work Writer Publisher" at bounding box center [722, 171] width 1024 height 32
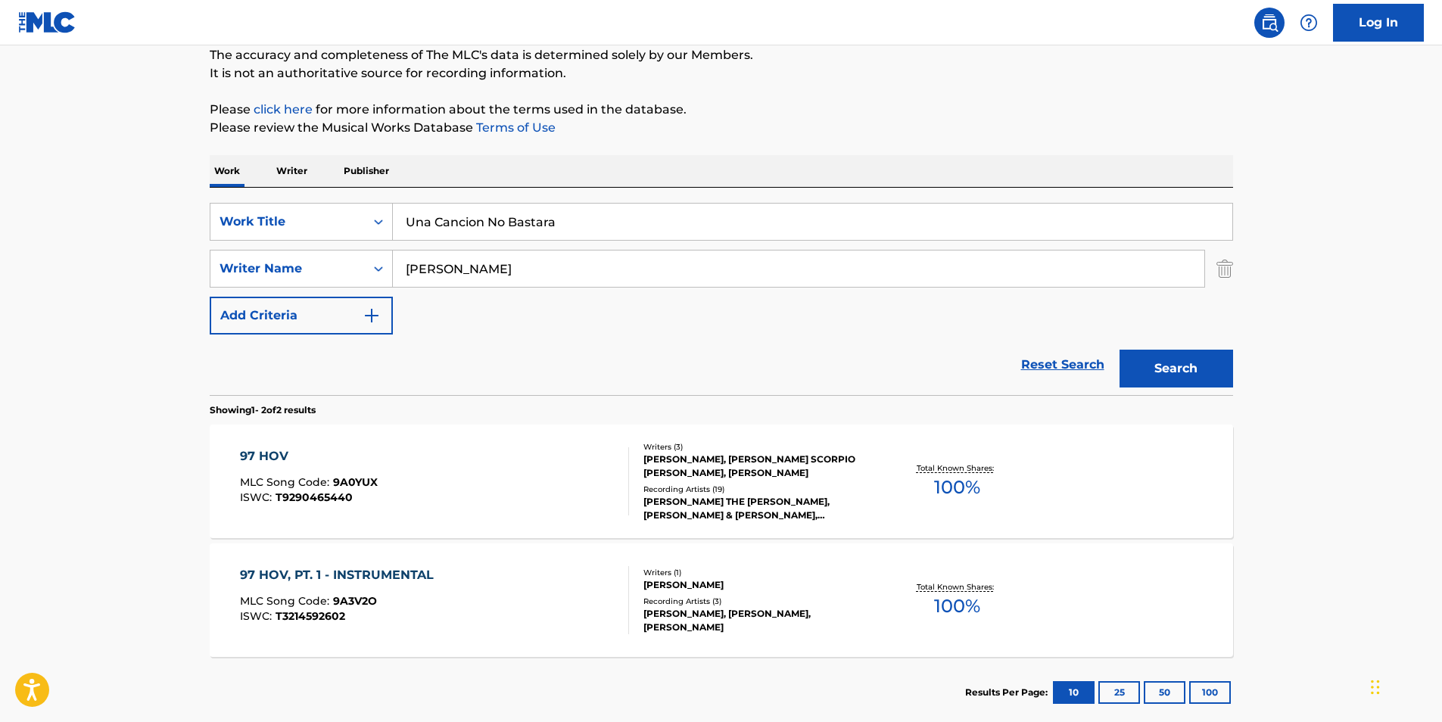
drag, startPoint x: 539, startPoint y: 263, endPoint x: 481, endPoint y: 251, distance: 59.5
click at [357, 288] on div "SearchWithCriteria4ff2b3ec-da9d-4dcf-b500-0cbb6863b071 Work Title Una Cancion N…" at bounding box center [722, 269] width 1024 height 132
paste input "[PERSON_NAME]"
click at [863, 138] on div "The MLC Public Work Search The accuracy and completeness of The MLC's data is d…" at bounding box center [722, 338] width 1060 height 779
click at [1214, 376] on button "Search" at bounding box center [1177, 369] width 114 height 38
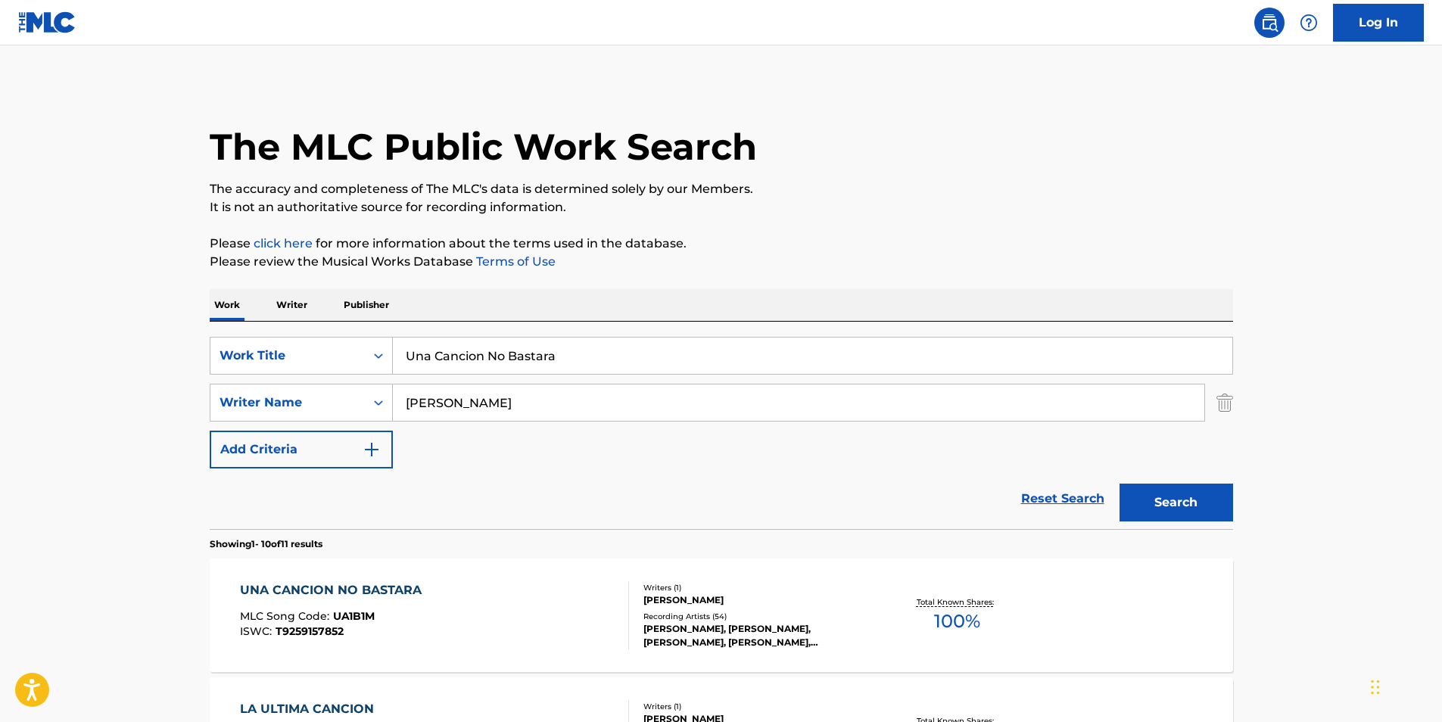
scroll to position [151, 0]
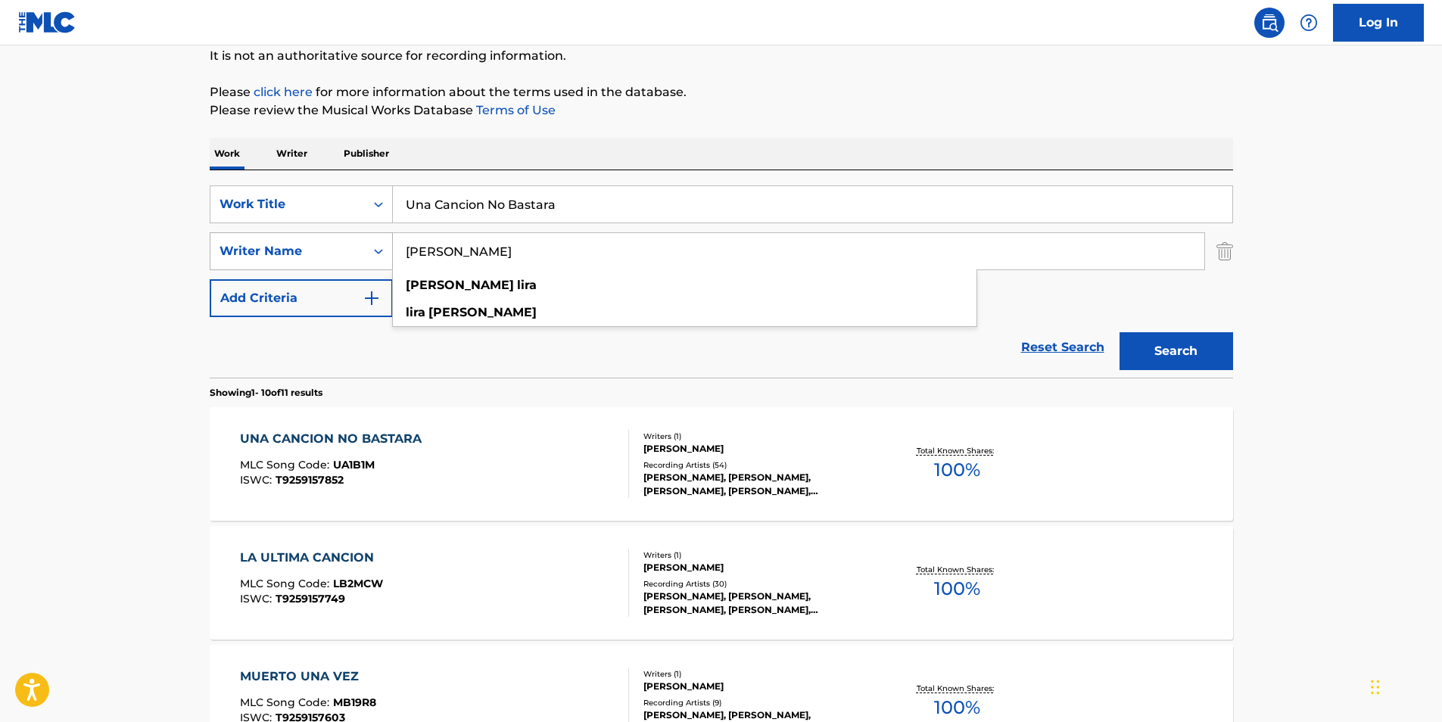
drag, startPoint x: 443, startPoint y: 257, endPoint x: 336, endPoint y: 270, distance: 107.5
click at [336, 270] on div "SearchWithCriteriad15cb3f3-60ee-4ea0-8461-f7e6b1d3ec88 Writer Name [PERSON_NAME…" at bounding box center [722, 251] width 1024 height 38
paste input "DGAR LIRA"
type input "[PERSON_NAME]"
click at [790, 111] on p "Please review the Musical Works Database Terms of Use" at bounding box center [722, 110] width 1024 height 18
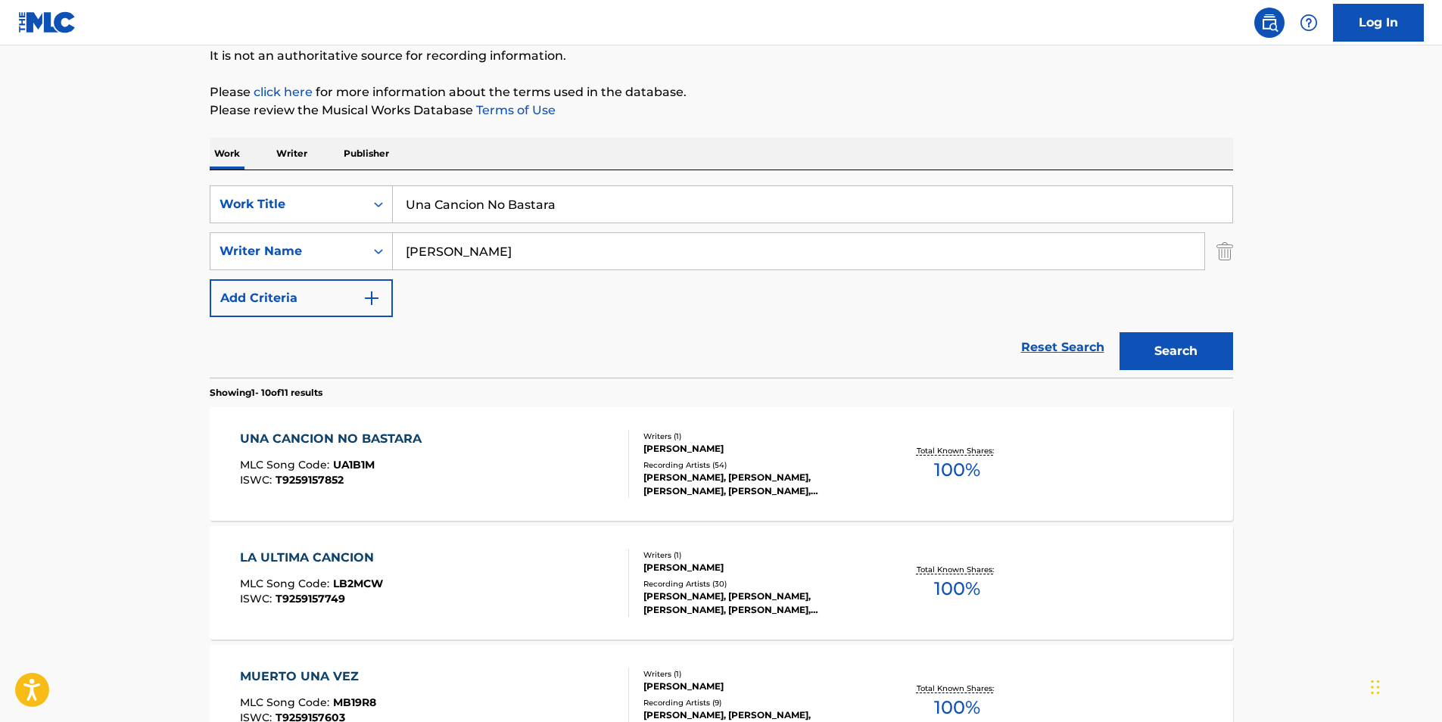
click at [1189, 344] on button "Search" at bounding box center [1177, 351] width 114 height 38
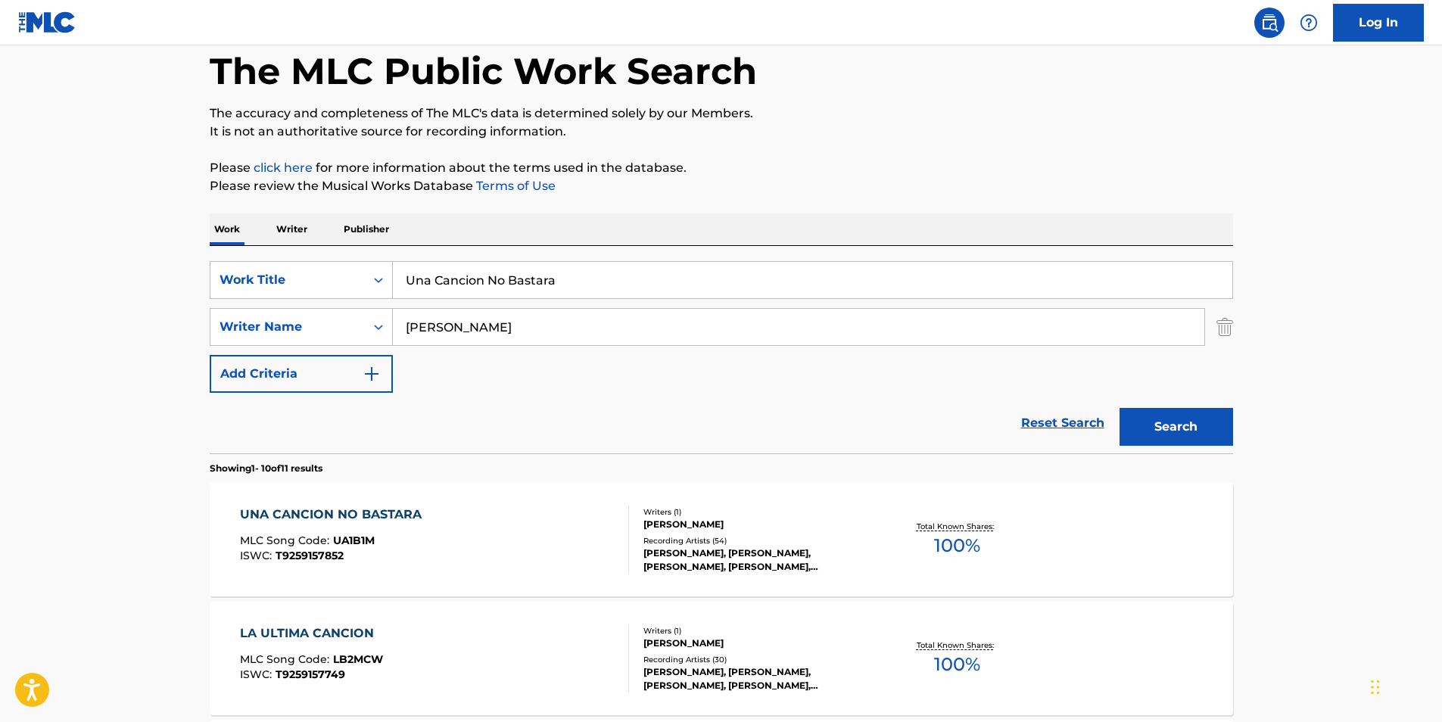
scroll to position [227, 0]
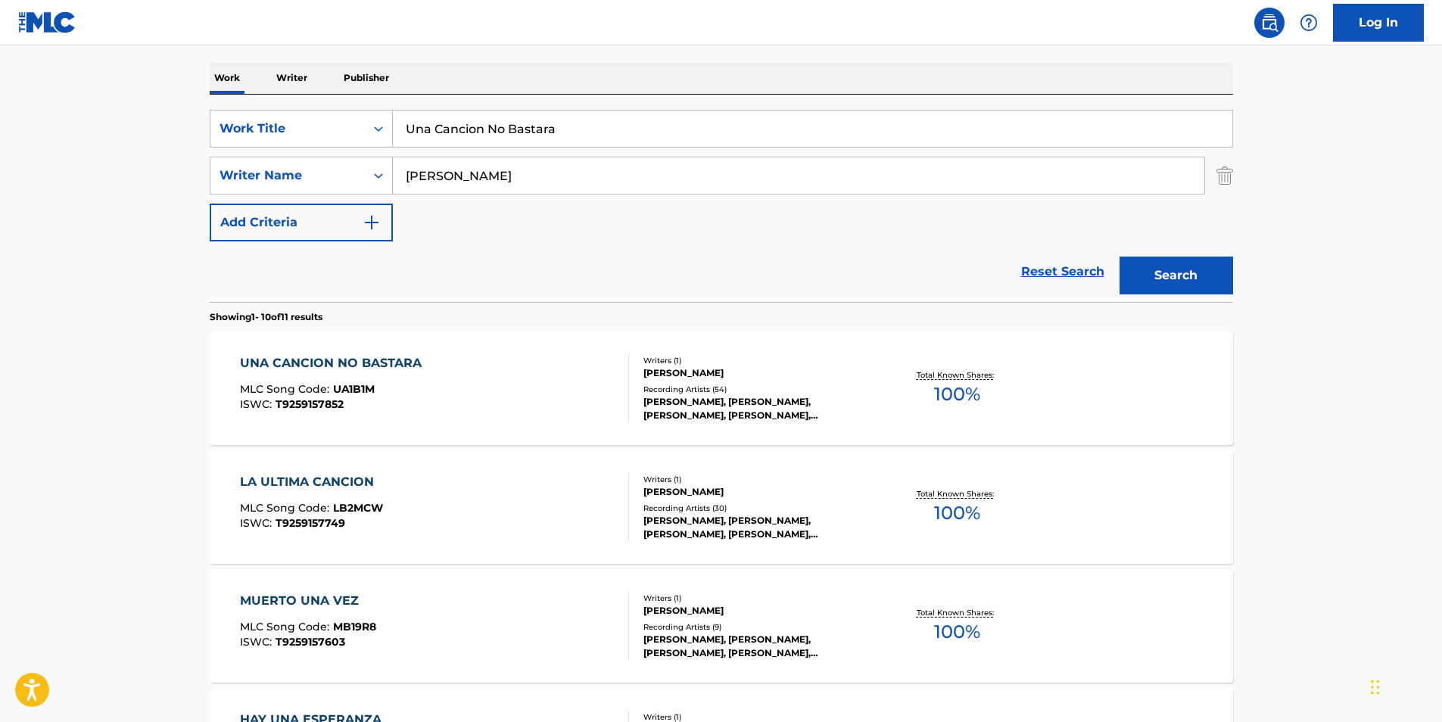
click at [324, 380] on div "UNA CANCION NO BASTARA MLC Song Code : UA1B1M ISWC : T9259157852" at bounding box center [334, 388] width 189 height 68
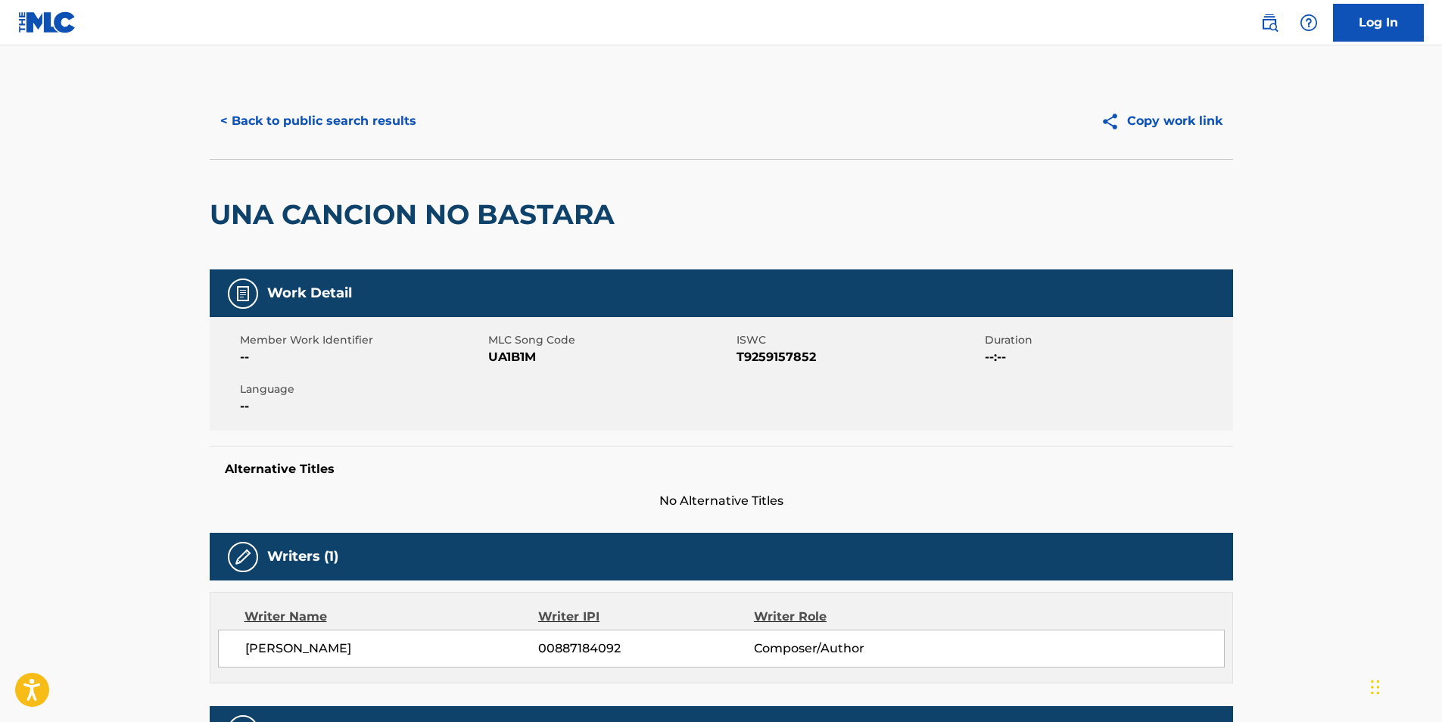
click at [506, 359] on span "UA1B1M" at bounding box center [610, 357] width 245 height 18
copy span "UA1B1M"
click at [256, 129] on button "< Back to public search results" at bounding box center [318, 121] width 217 height 38
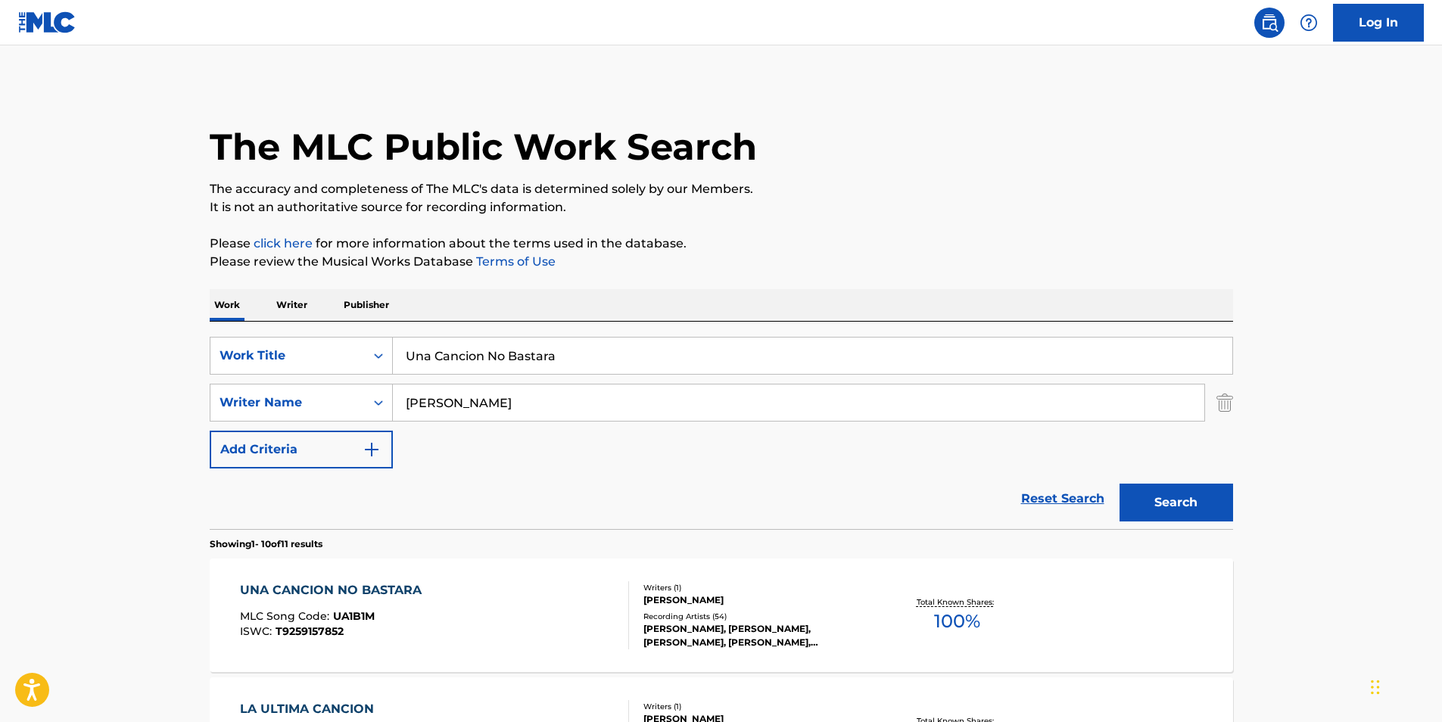
scroll to position [227, 0]
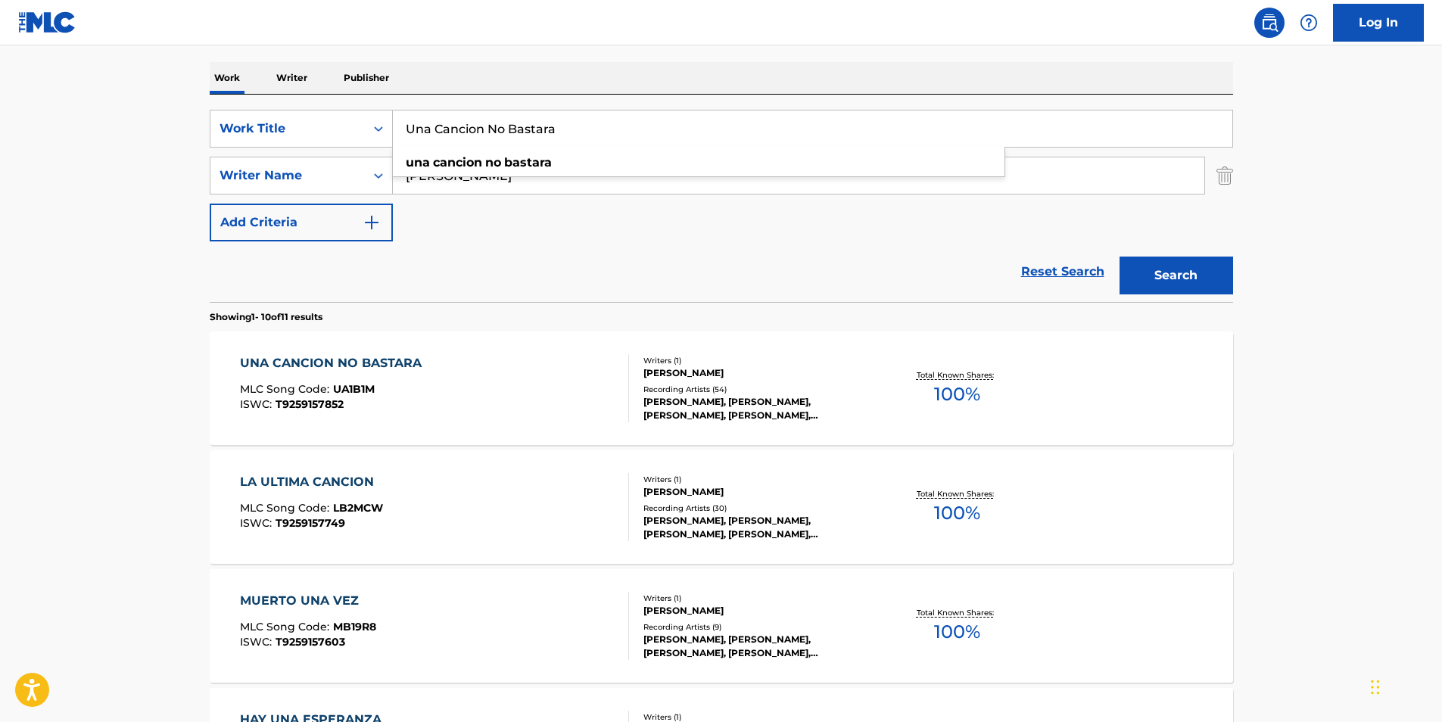
paste input "[PERSON_NAME]"
drag, startPoint x: 561, startPoint y: 128, endPoint x: 192, endPoint y: 159, distance: 370.8
click at [208, 159] on div "The MLC Public Work Search The accuracy and completeness of The MLC's data is d…" at bounding box center [722, 724] width 1060 height 1737
type input "[PERSON_NAME]"
click at [87, 182] on main "The MLC Public Work Search The accuracy and completeness of The MLC's data is d…" at bounding box center [721, 709] width 1442 height 1782
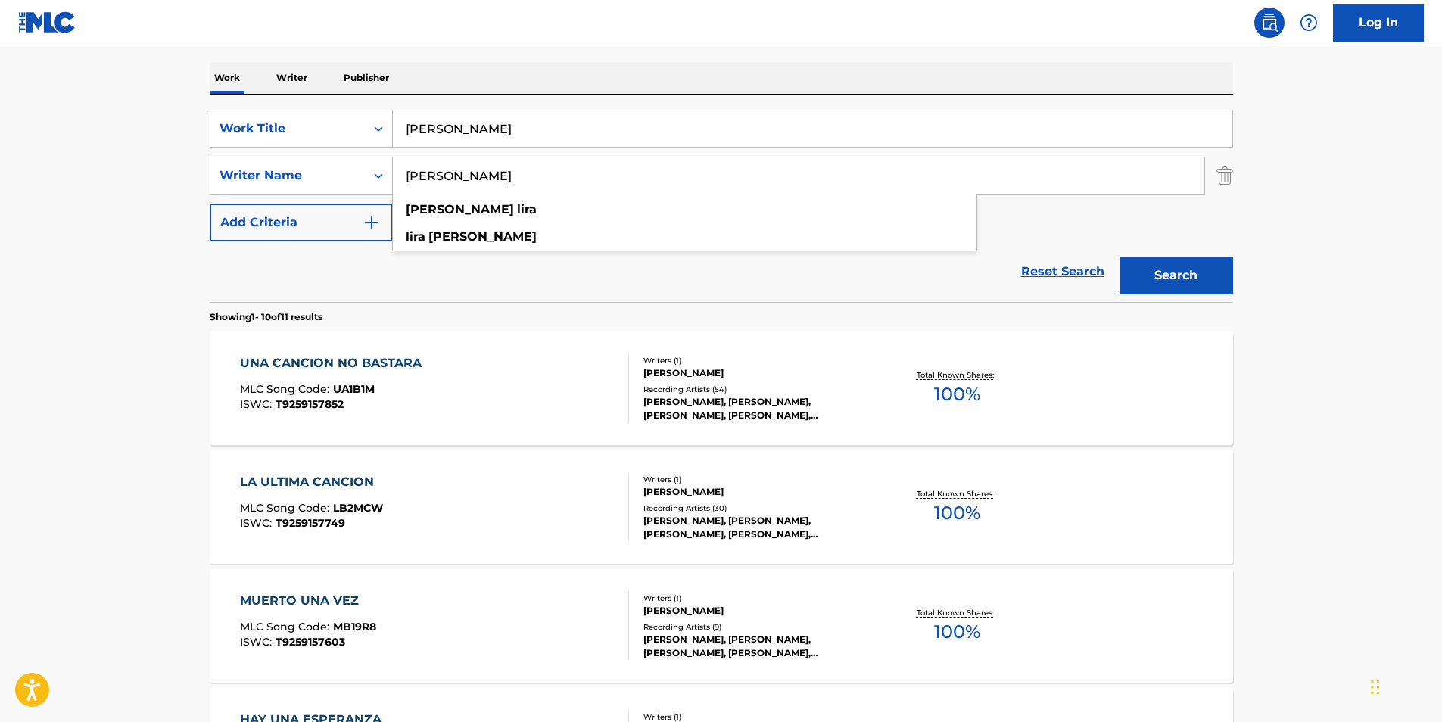
drag, startPoint x: 516, startPoint y: 168, endPoint x: 346, endPoint y: 201, distance: 172.7
click at [348, 199] on div "SearchWithCriteria4ff2b3ec-da9d-4dcf-b500-0cbb6863b071 Work Title [PERSON_NAME]…" at bounding box center [722, 176] width 1024 height 132
paste input "Grupo Los De La O"
click at [1359, 294] on main "The MLC Public Work Search The accuracy and completeness of The MLC's data is d…" at bounding box center [721, 709] width 1442 height 1782
click at [1220, 270] on button "Search" at bounding box center [1177, 276] width 114 height 38
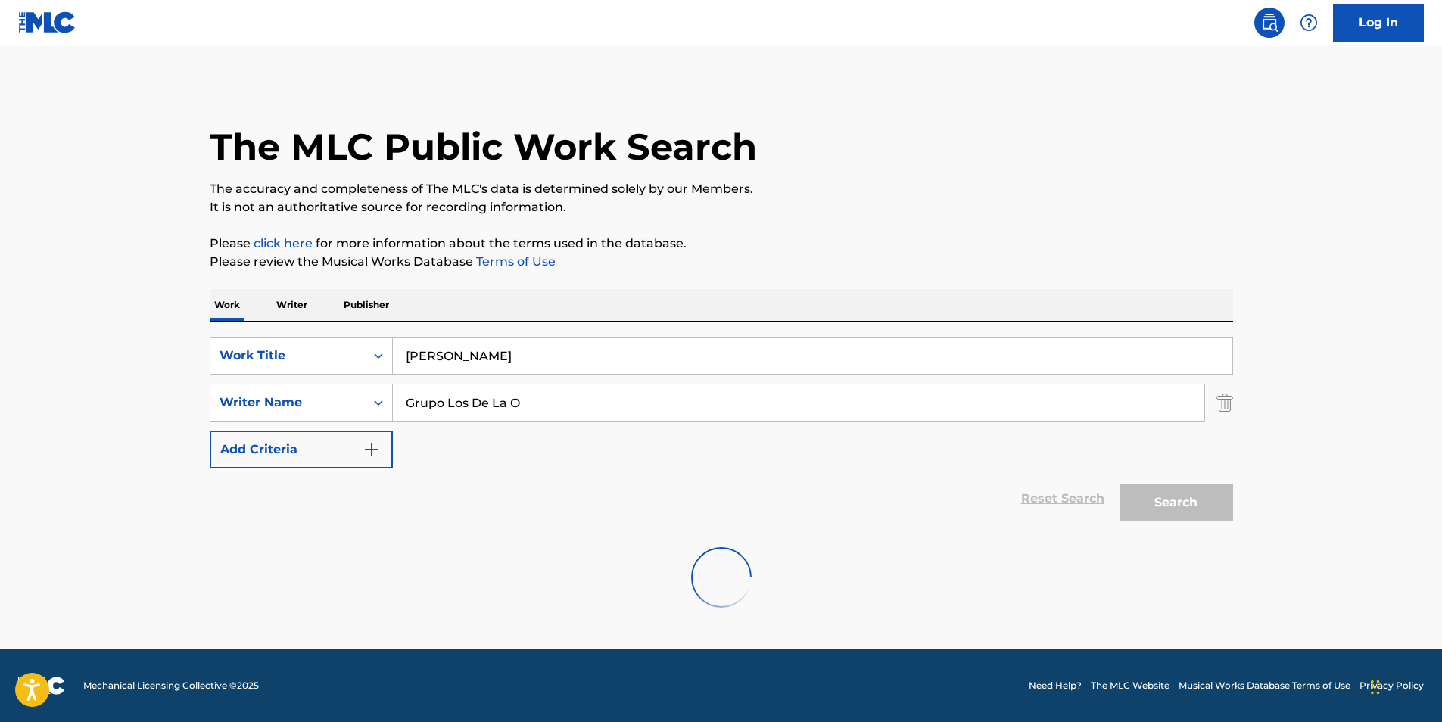
scroll to position [0, 0]
drag, startPoint x: 550, startPoint y: 406, endPoint x: 363, endPoint y: 435, distance: 189.3
click at [361, 435] on div "SearchWithCriteria4ff2b3ec-da9d-4dcf-b500-0cbb6863b071 Work Title [PERSON_NAME]…" at bounding box center [722, 403] width 1024 height 132
paste input "[PERSON_NAME] [PERSON_NAME]"
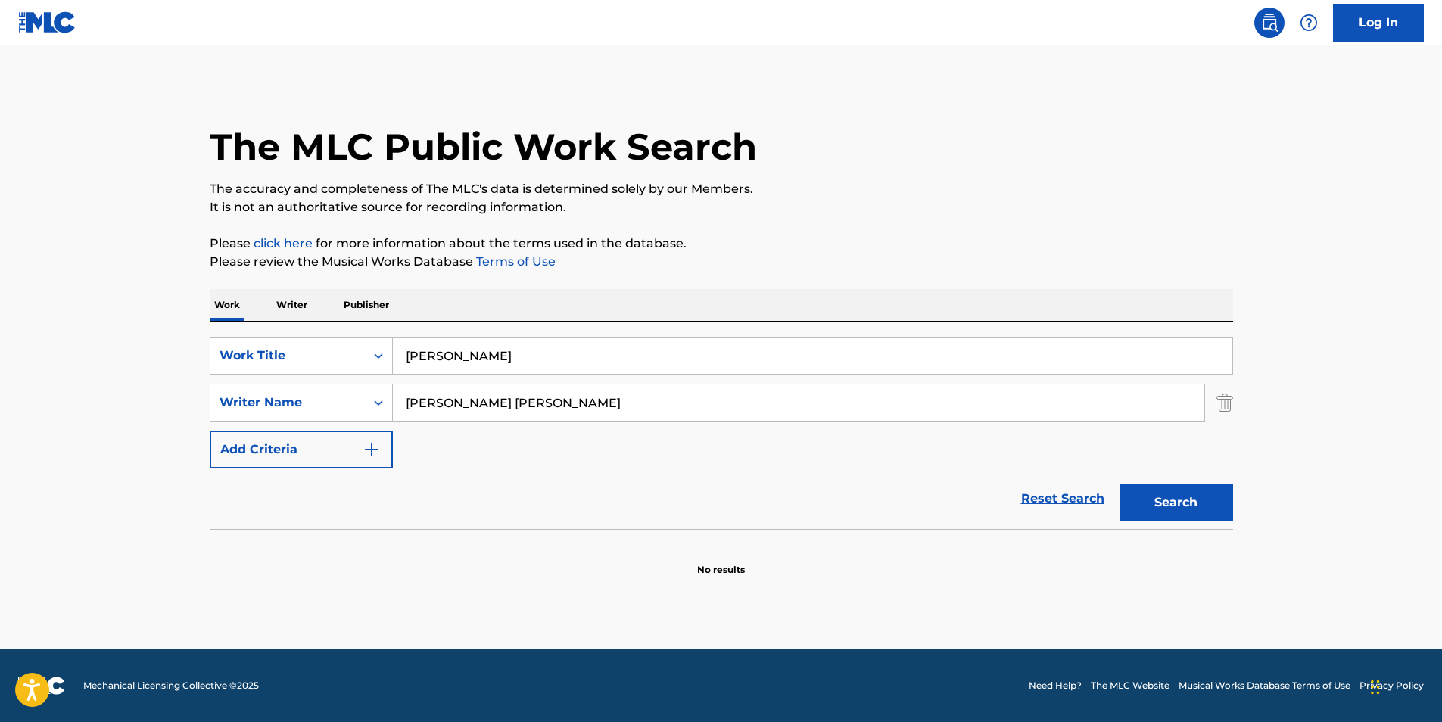
click at [1108, 167] on div "The MLC Public Work Search" at bounding box center [722, 138] width 1024 height 111
drag, startPoint x: 781, startPoint y: 388, endPoint x: 296, endPoint y: 404, distance: 484.8
click at [296, 404] on div "SearchWithCriteriad15cb3f3-60ee-4ea0-8461-f7e6b1d3ec88 Writer Name [PERSON_NAME…" at bounding box center [722, 403] width 1024 height 38
click at [1197, 501] on button "Search" at bounding box center [1177, 503] width 114 height 38
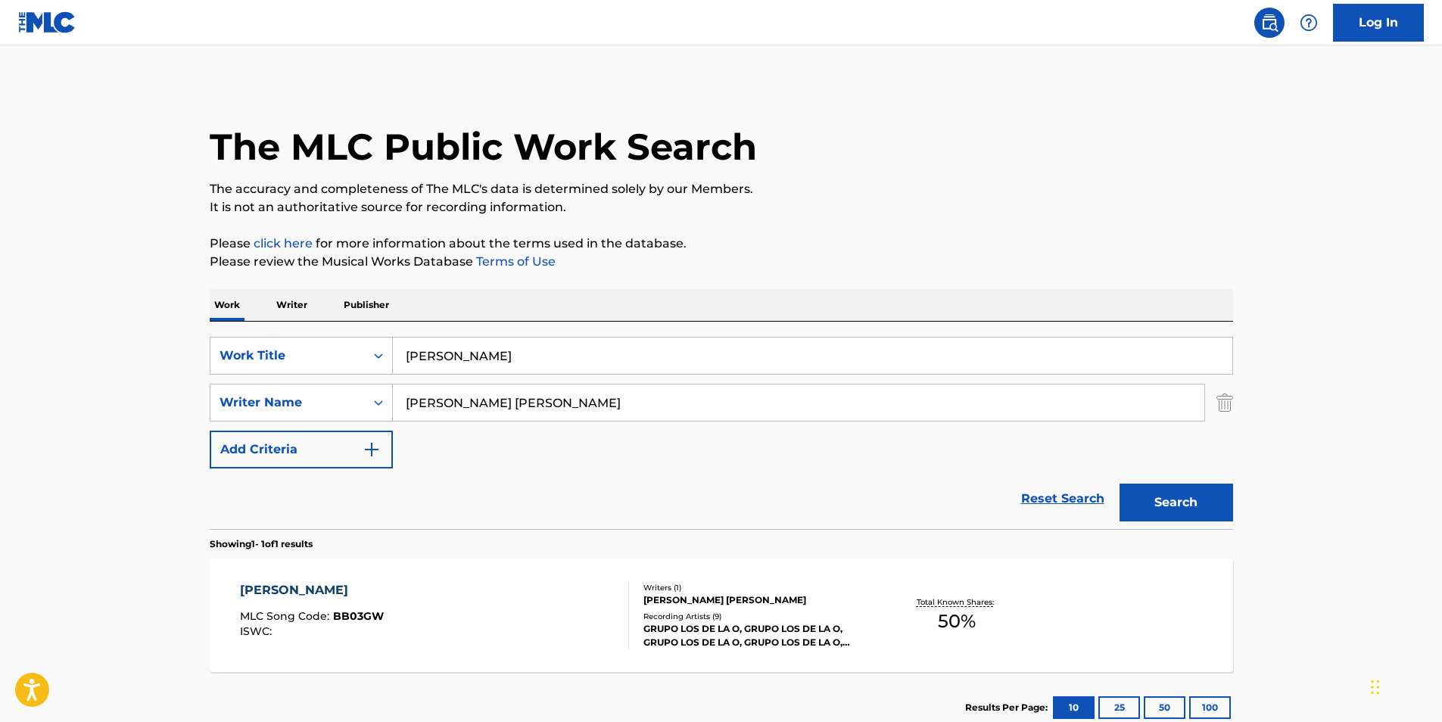
scroll to position [101, 0]
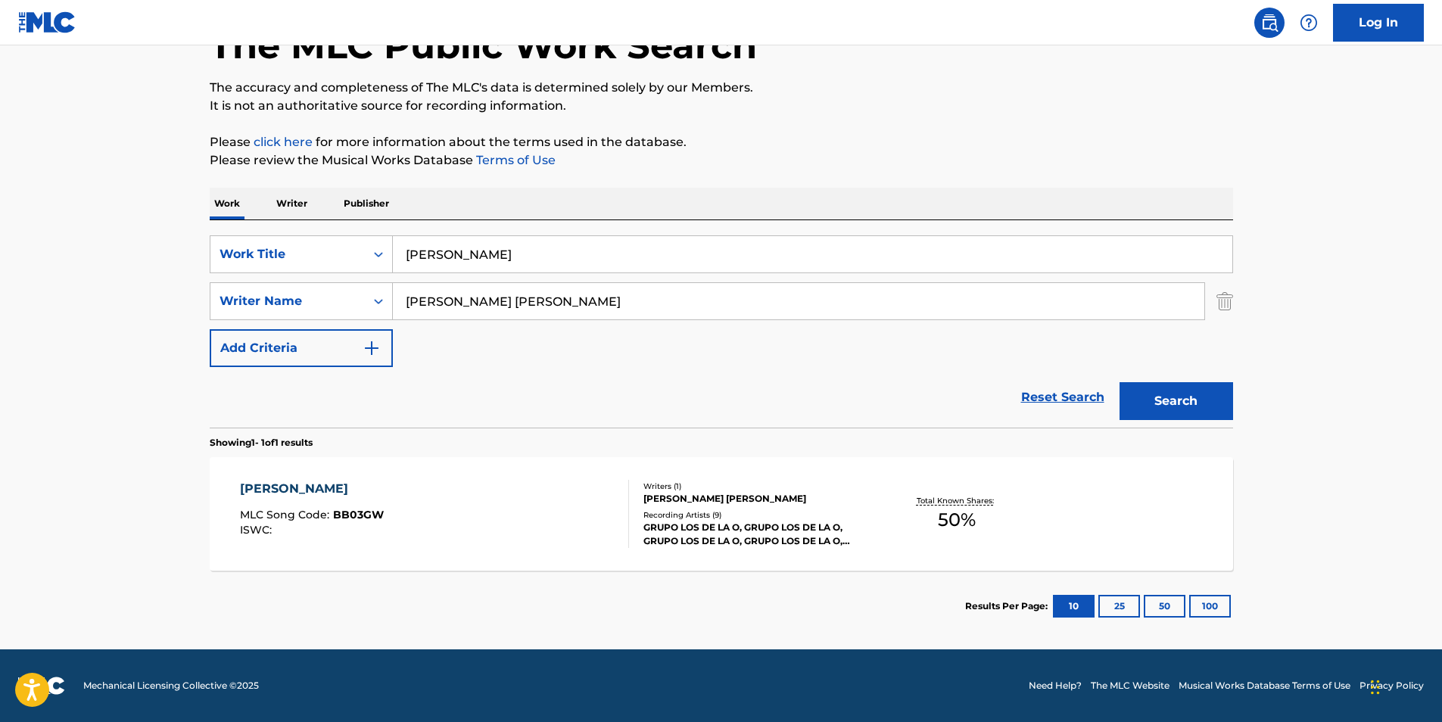
click at [560, 304] on input "[PERSON_NAME] [PERSON_NAME]" at bounding box center [799, 301] width 812 height 36
drag, startPoint x: 560, startPoint y: 304, endPoint x: 757, endPoint y: 278, distance: 199.3
click at [757, 278] on div "SearchWithCriteria4ff2b3ec-da9d-4dcf-b500-0cbb6863b071 Work Title [PERSON_NAME]…" at bounding box center [722, 301] width 1024 height 132
click at [1345, 348] on main "The MLC Public Work Search The accuracy and completeness of The MLC's data is d…" at bounding box center [721, 297] width 1442 height 706
click at [1203, 401] on button "Search" at bounding box center [1177, 401] width 114 height 38
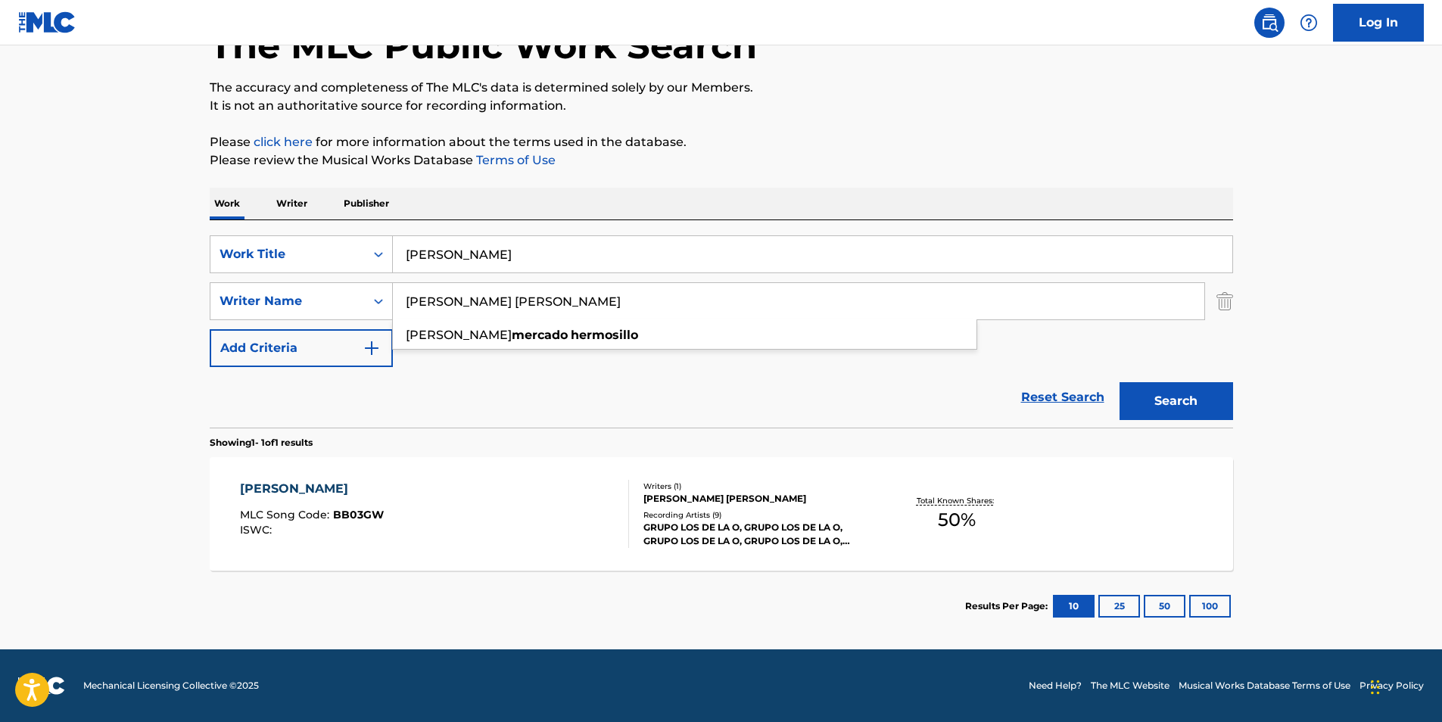
paste input "BACA [PERSON_NAME] [PERSON_NAME]"
drag, startPoint x: 618, startPoint y: 304, endPoint x: 401, endPoint y: 291, distance: 217.7
click at [345, 304] on div "SearchWithCriteriad15cb3f3-60ee-4ea0-8461-f7e6b1d3ec88 Writer Name BACA [PERSON…" at bounding box center [722, 301] width 1024 height 38
click at [1240, 64] on div "The MLC Public Work Search The accuracy and completeness of The MLC's data is d…" at bounding box center [722, 312] width 1060 height 660
click at [1170, 417] on button "Search" at bounding box center [1177, 401] width 114 height 38
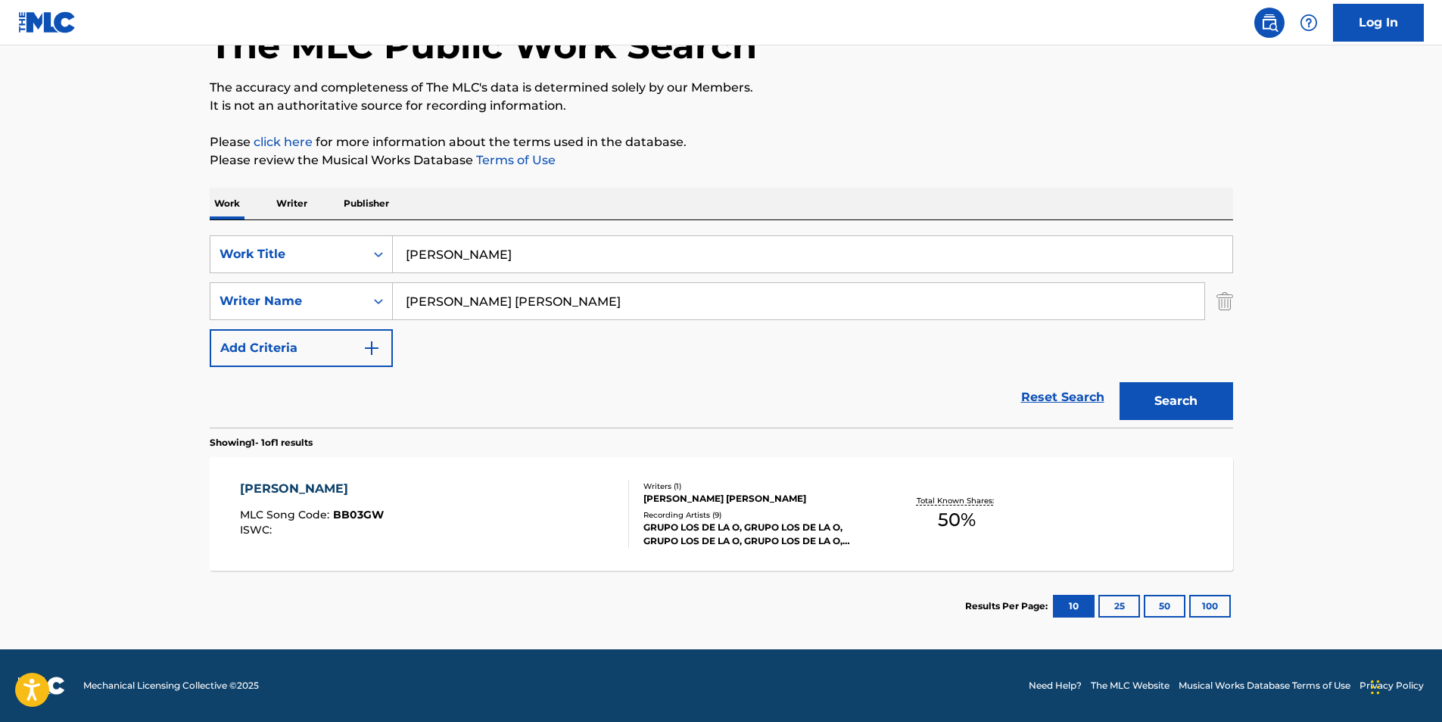
scroll to position [0, 0]
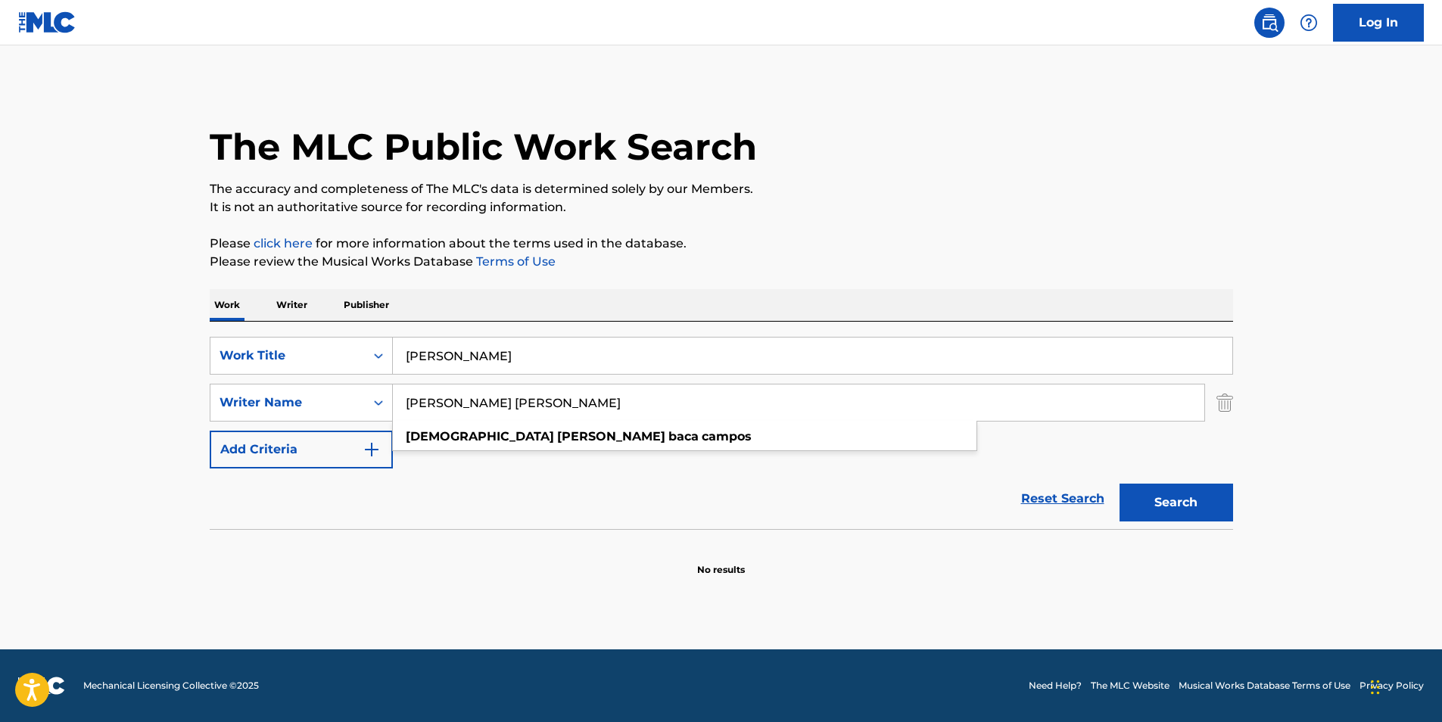
drag, startPoint x: 499, startPoint y: 412, endPoint x: 964, endPoint y: 427, distance: 465.1
click at [964, 421] on div "BACA [PERSON_NAME] [PERSON_NAME] [PERSON_NAME]" at bounding box center [799, 403] width 812 height 36
drag, startPoint x: 1227, startPoint y: 206, endPoint x: 1242, endPoint y: 485, distance: 279.1
click at [1221, 216] on p "It is not an authoritative source for recording information." at bounding box center [722, 207] width 1024 height 18
click at [1202, 509] on button "Search" at bounding box center [1177, 503] width 114 height 38
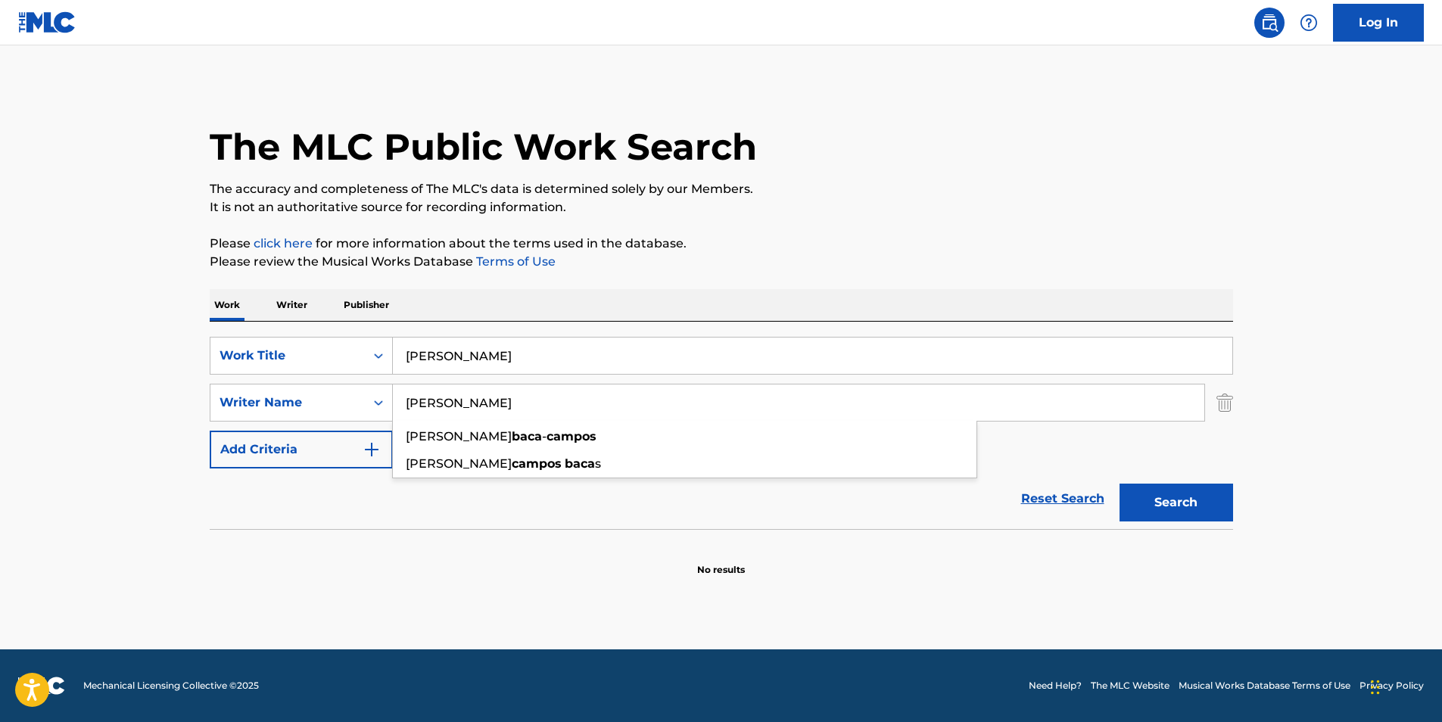
click at [473, 407] on input "[PERSON_NAME]" at bounding box center [799, 403] width 812 height 36
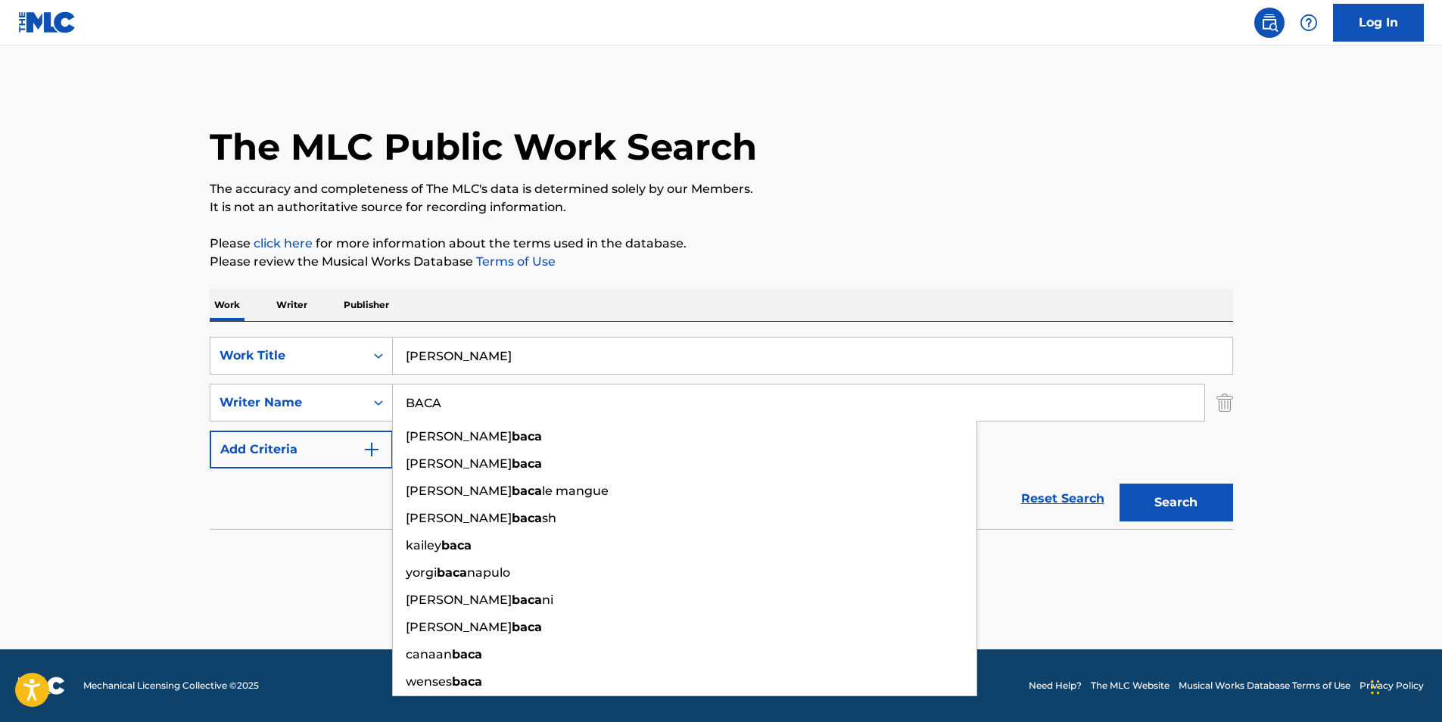
click at [1093, 132] on div "The MLC Public Work Search" at bounding box center [722, 138] width 1024 height 111
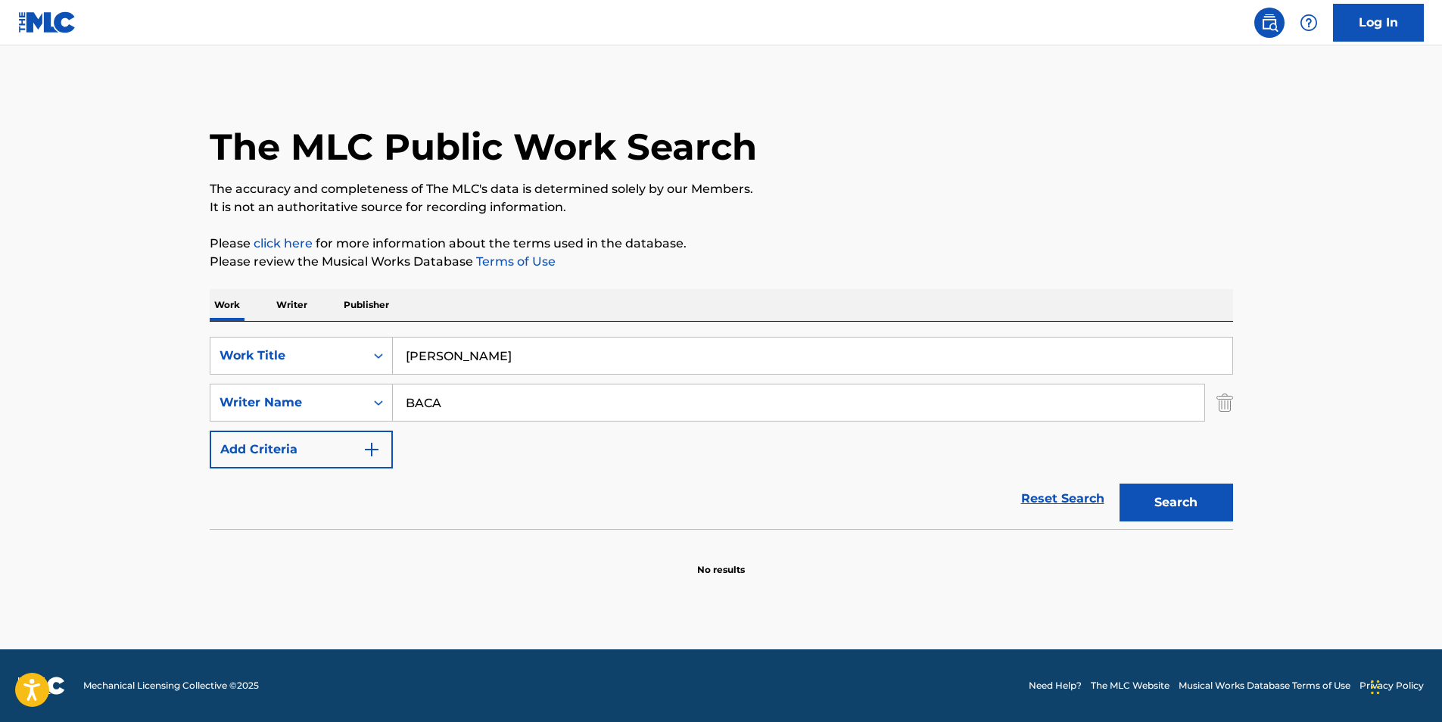
click at [1139, 489] on button "Search" at bounding box center [1177, 503] width 114 height 38
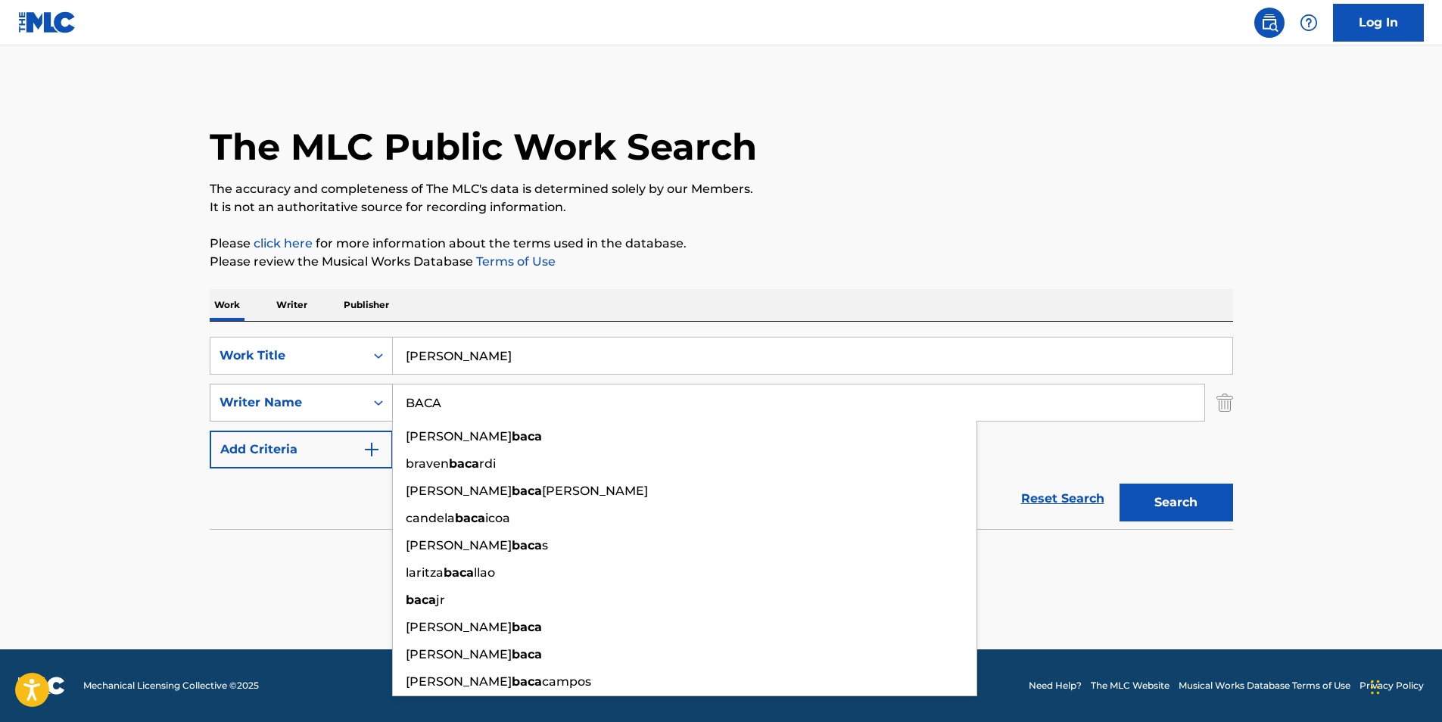
drag, startPoint x: 504, startPoint y: 401, endPoint x: 476, endPoint y: 332, distance: 74.4
click at [329, 401] on div "SearchWithCriteriad15cb3f3-60ee-4ea0-8461-f7e6b1d3ec88 Writer Name [PERSON_NAME…" at bounding box center [722, 403] width 1024 height 38
paste input "[PERSON_NAME] [PERSON_NAME]"
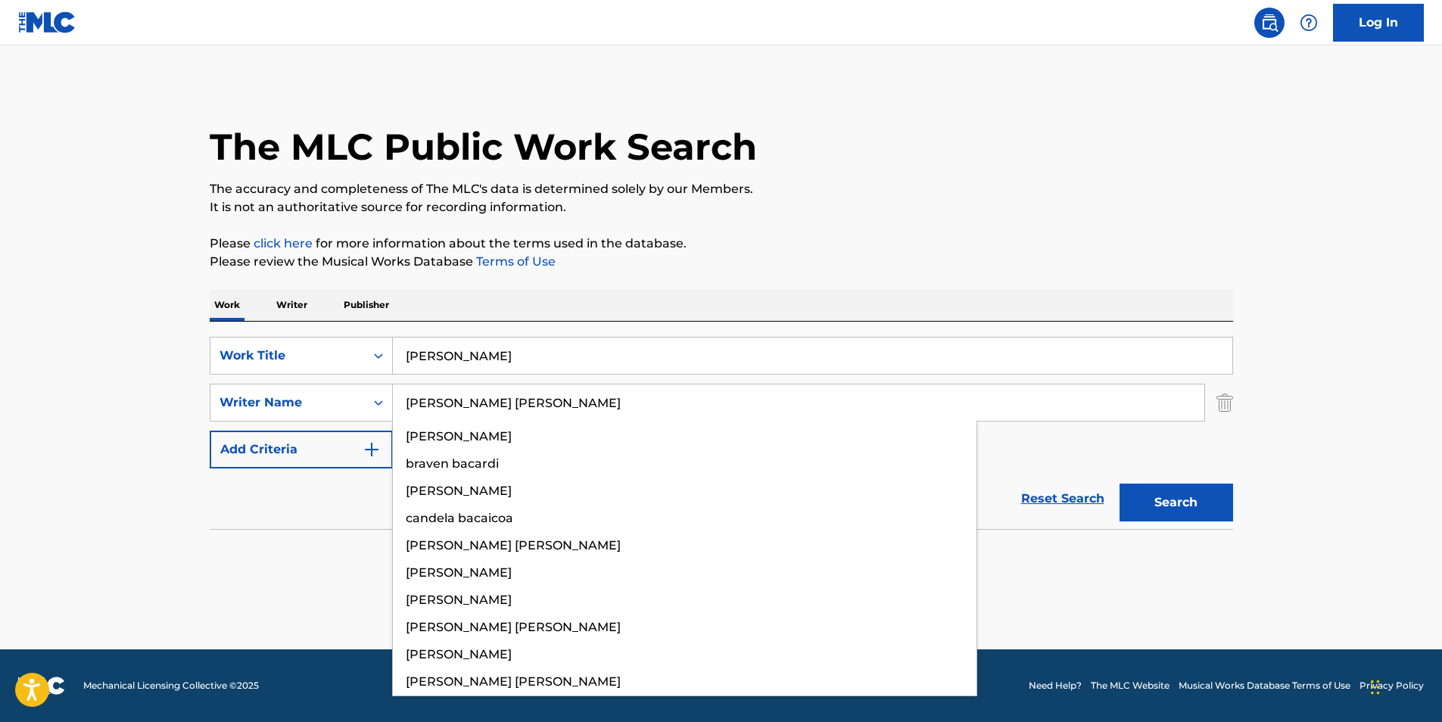
type input "[PERSON_NAME] [PERSON_NAME]"
click at [834, 188] on p "The accuracy and completeness of The MLC's data is determined solely by our Mem…" at bounding box center [722, 189] width 1024 height 18
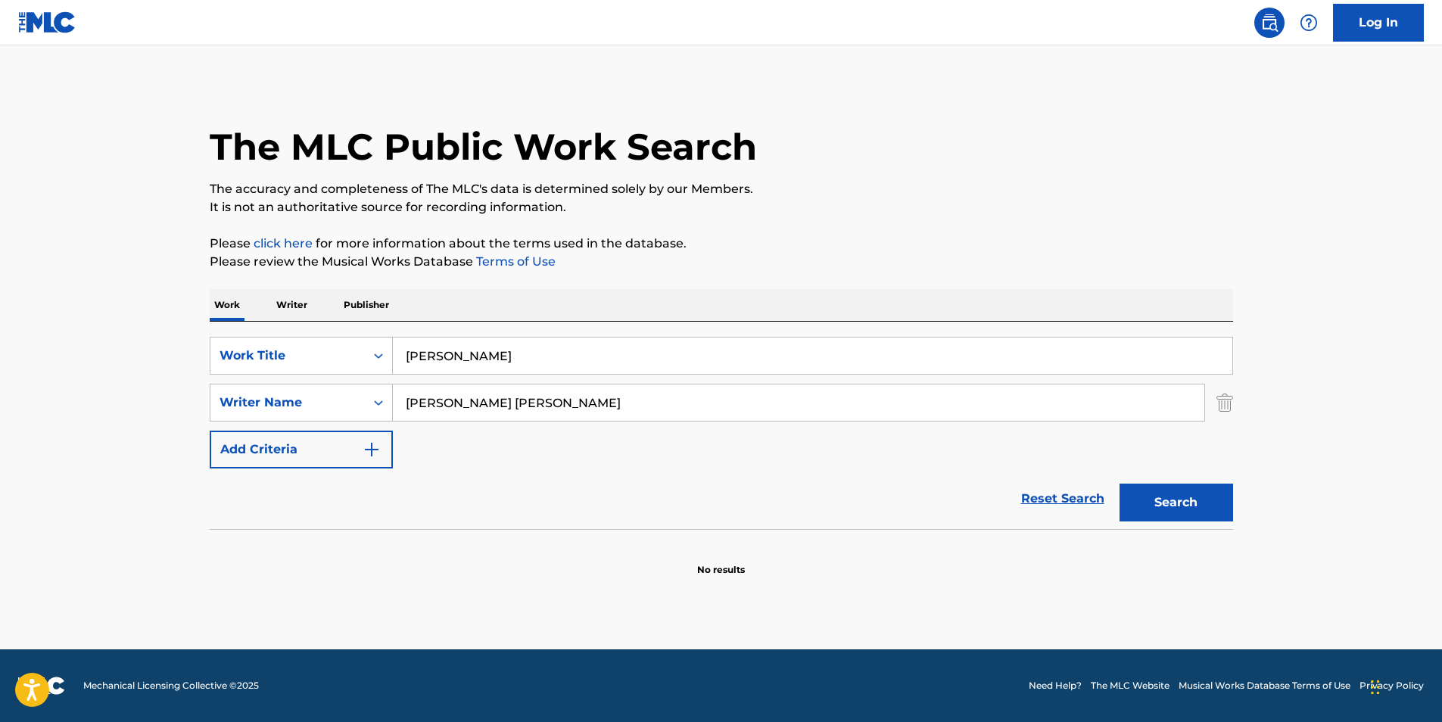
click at [1167, 489] on button "Search" at bounding box center [1177, 503] width 114 height 38
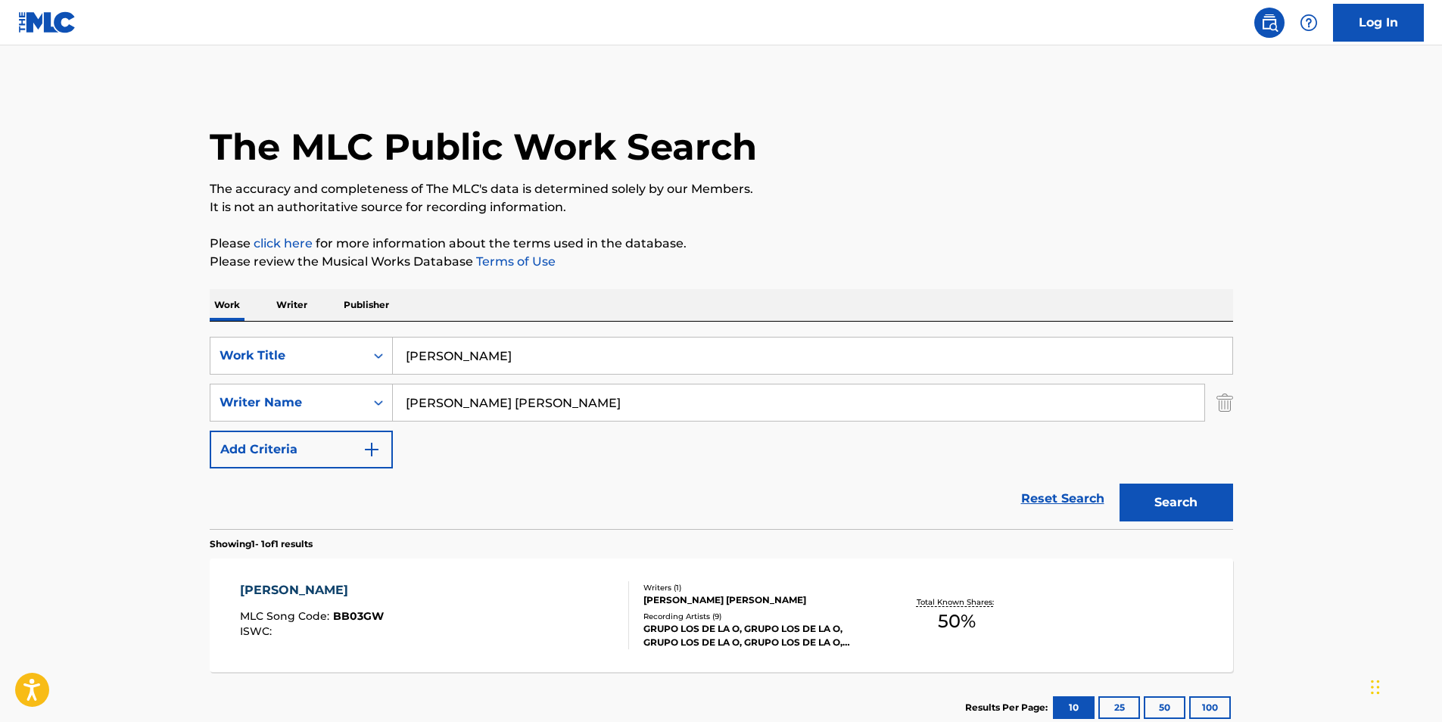
click at [483, 616] on div "[PERSON_NAME] MLC Song Code : BB03GW ISWC :" at bounding box center [434, 615] width 389 height 68
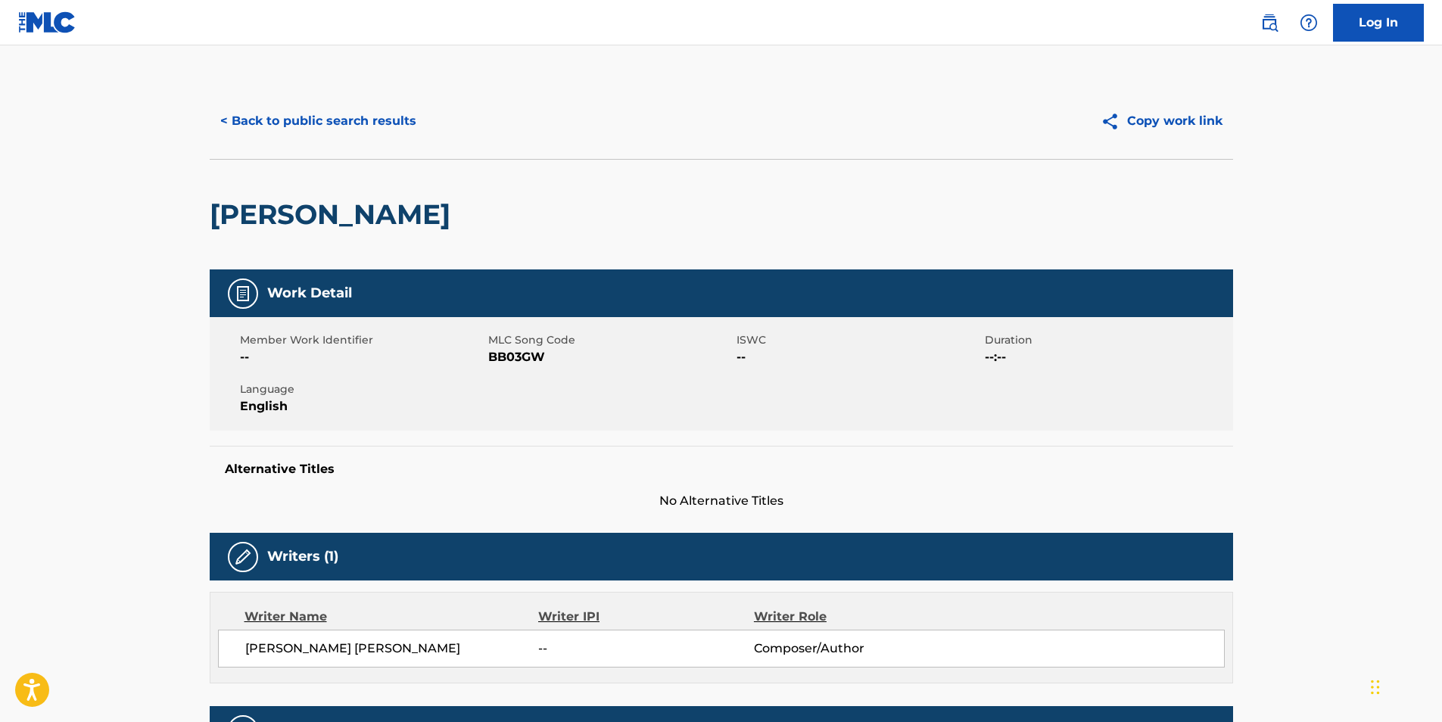
click at [494, 360] on span "BB03GW" at bounding box center [610, 357] width 245 height 18
copy span "BB03GW"
